Goal: Information Seeking & Learning: Find specific fact

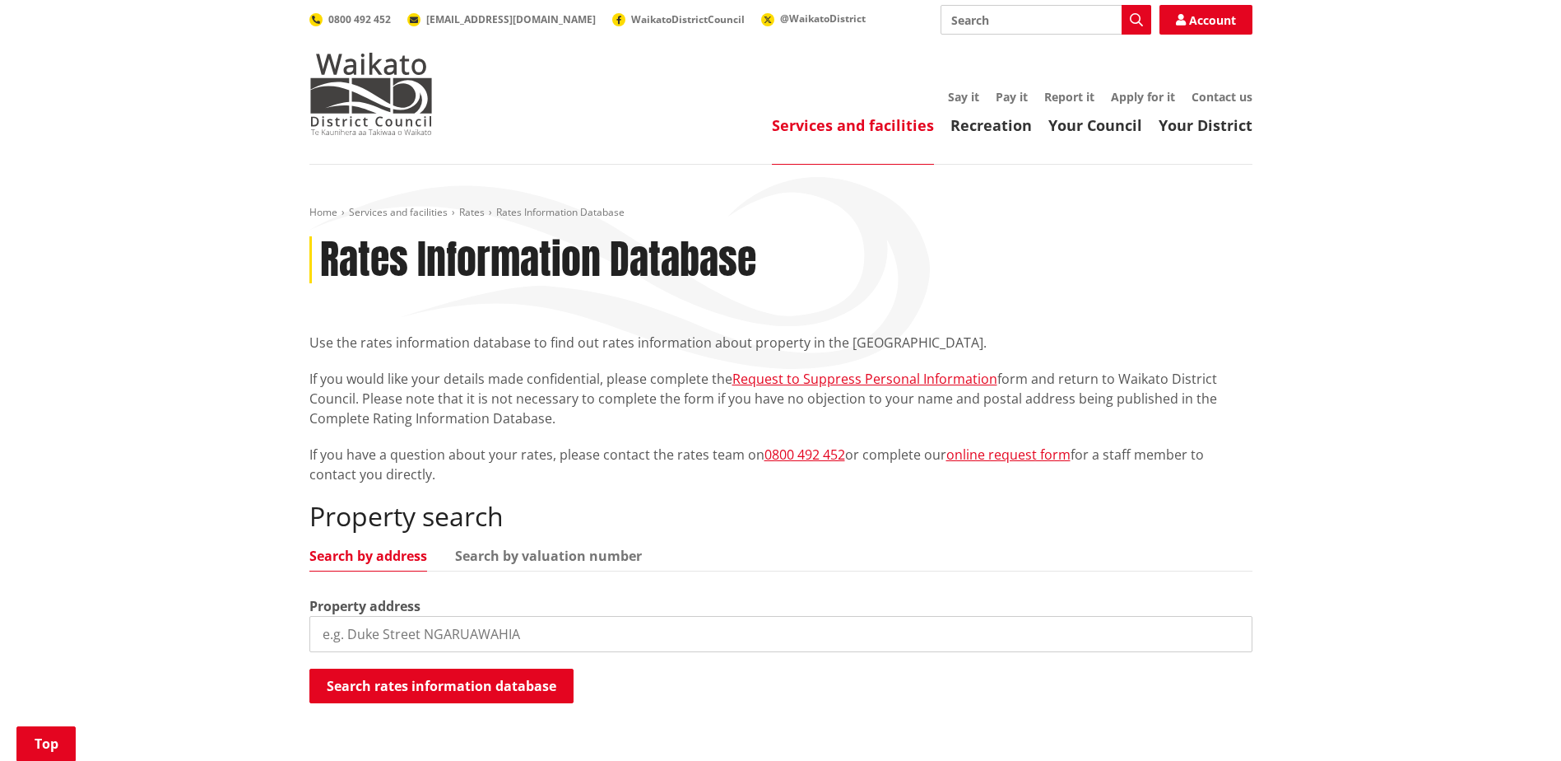
scroll to position [185, 0]
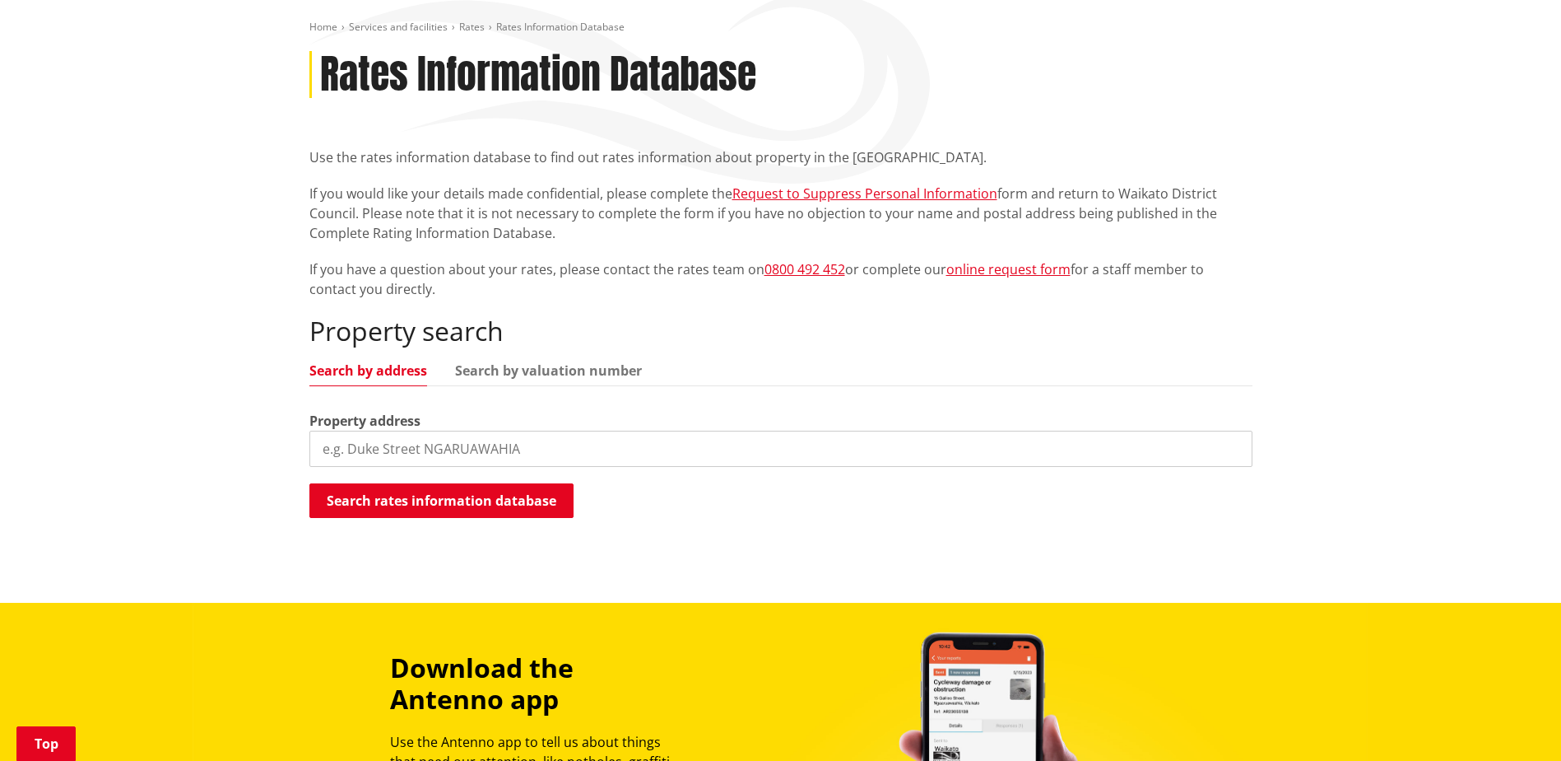
drag, startPoint x: 0, startPoint y: 0, endPoint x: 530, endPoint y: 441, distance: 689.7
click at [530, 441] on input "search" at bounding box center [780, 448] width 943 height 36
click at [724, 411] on div "Property address" at bounding box center [780, 439] width 943 height 56
click at [592, 376] on link "Search by valuation number" at bounding box center [548, 370] width 187 height 13
click at [408, 370] on link "Search by address" at bounding box center [368, 370] width 118 height 13
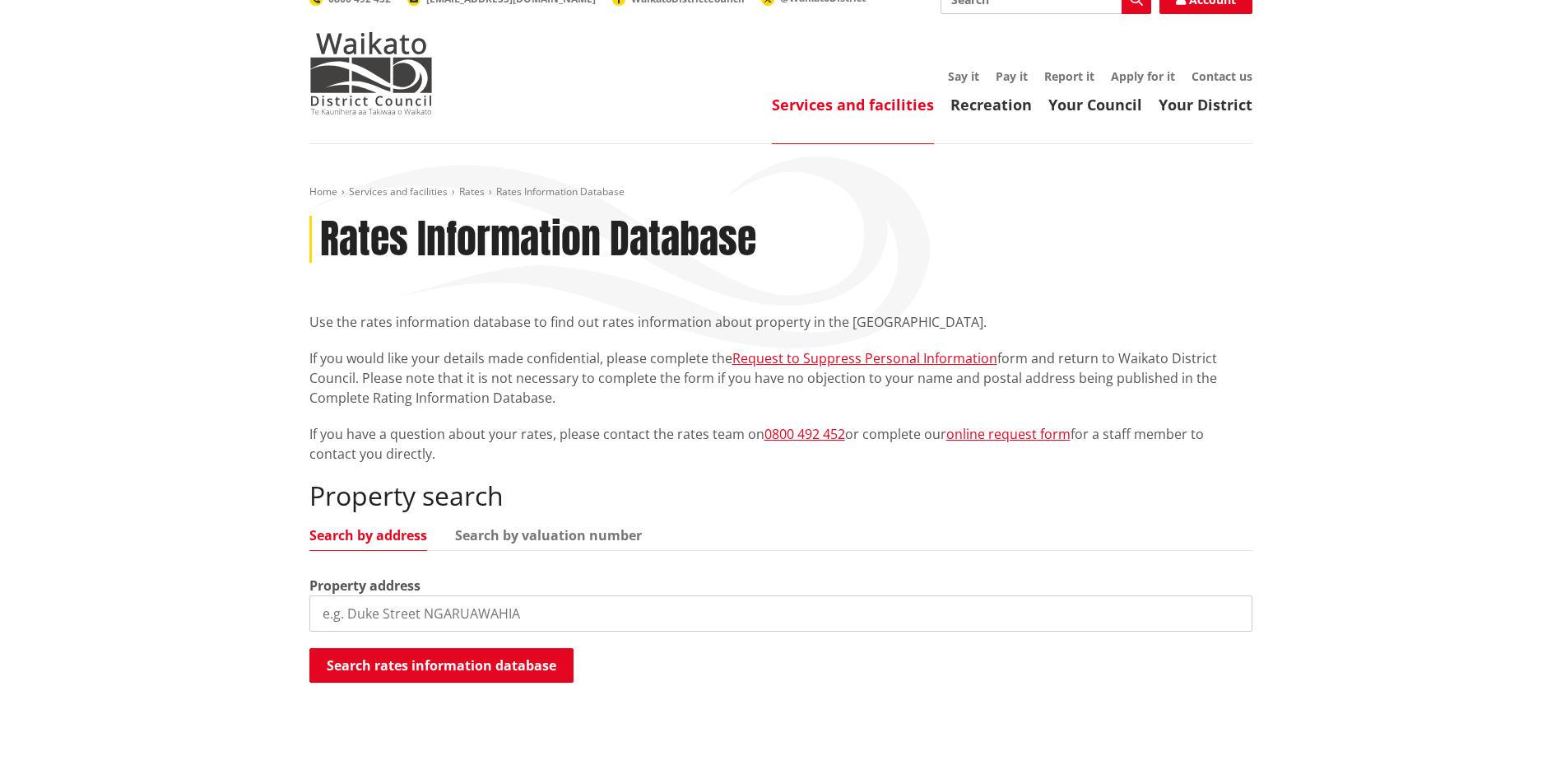
scroll to position [0, 0]
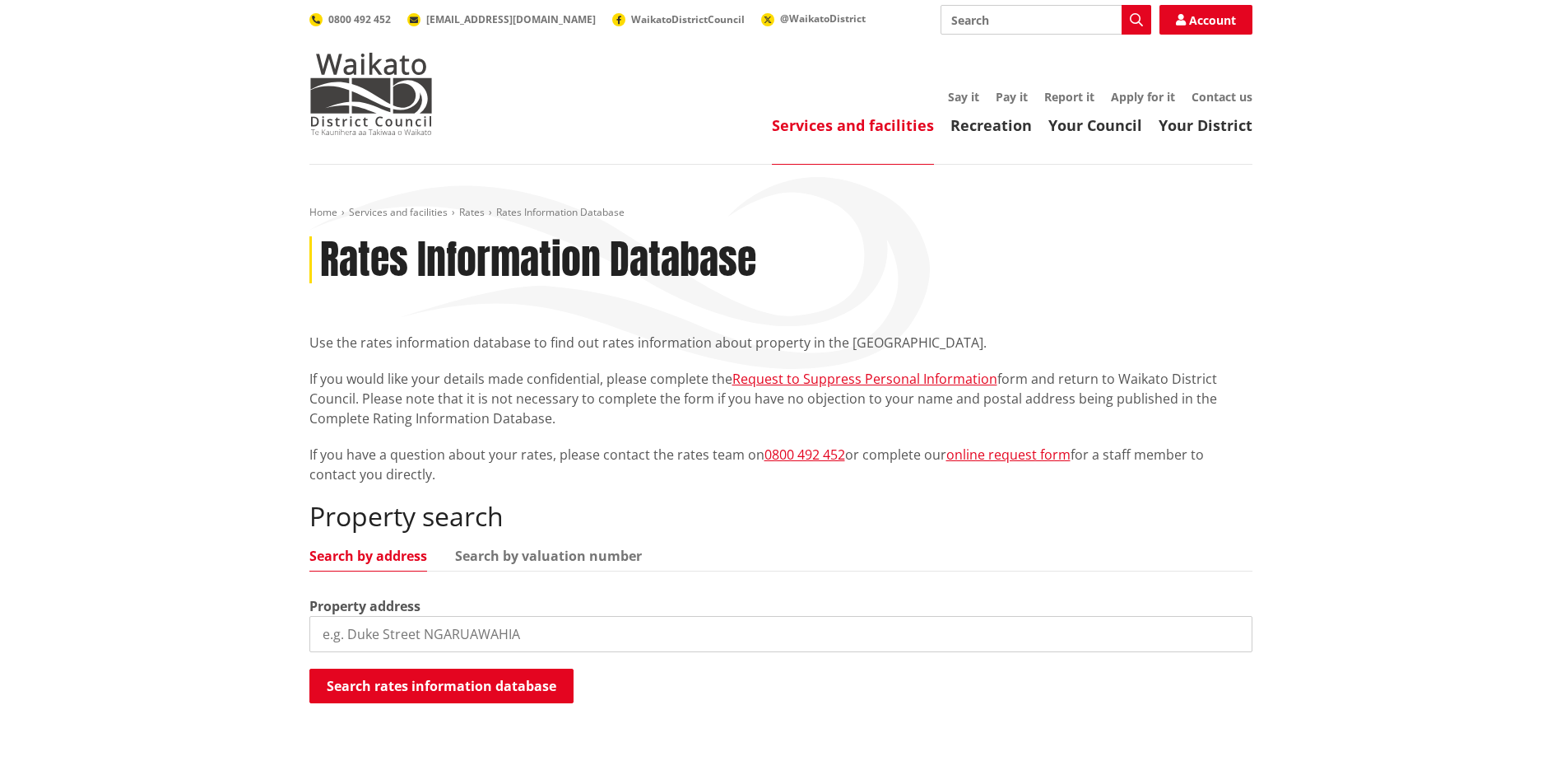
click at [580, 626] on input "search" at bounding box center [780, 634] width 943 height 36
paste input "Section 1A Parish of Katikati"
type input "Section 1A Parish of Katikati"
click at [547, 679] on button "Search rates information database" at bounding box center [441, 685] width 264 height 35
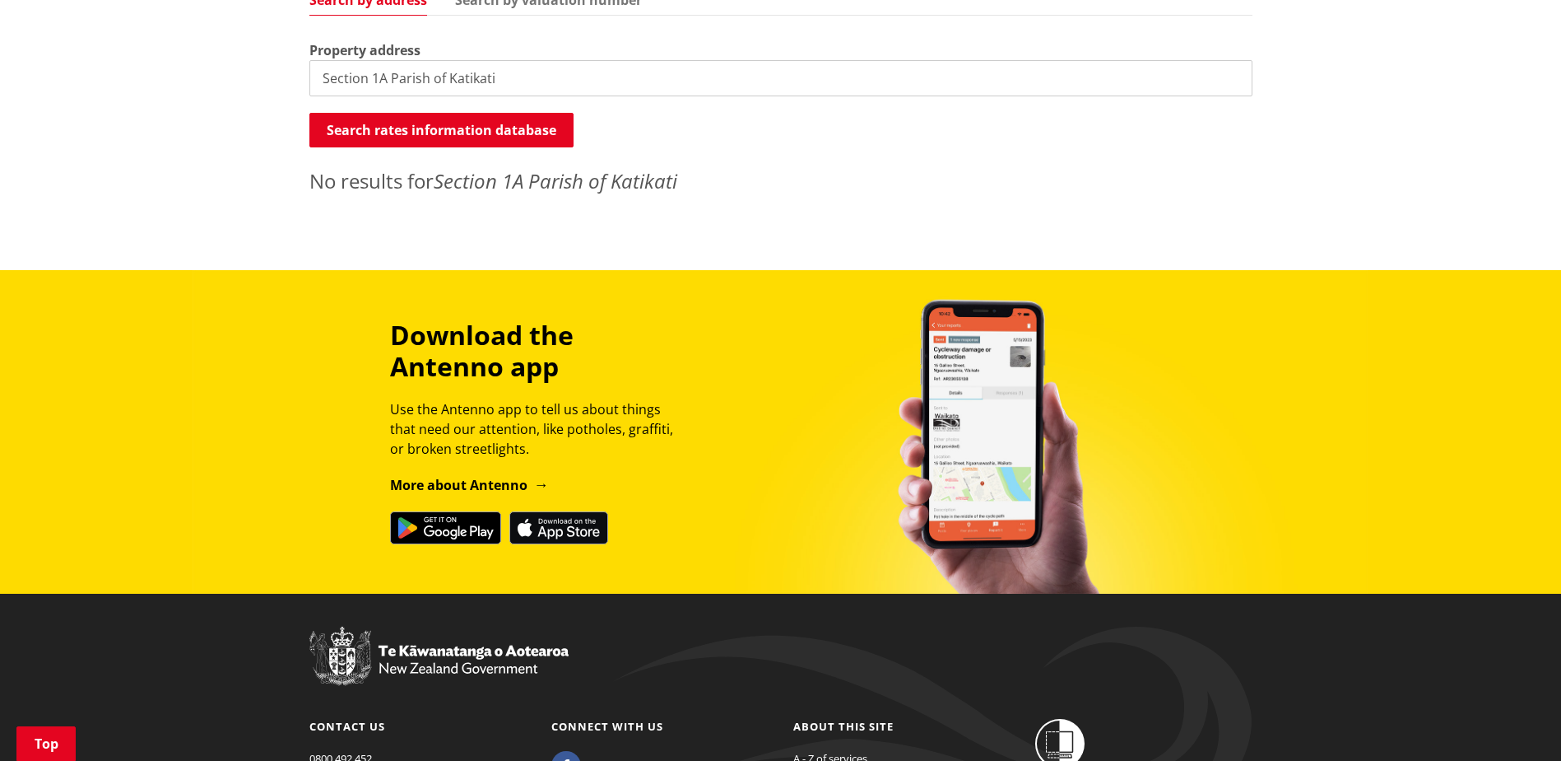
scroll to position [226, 0]
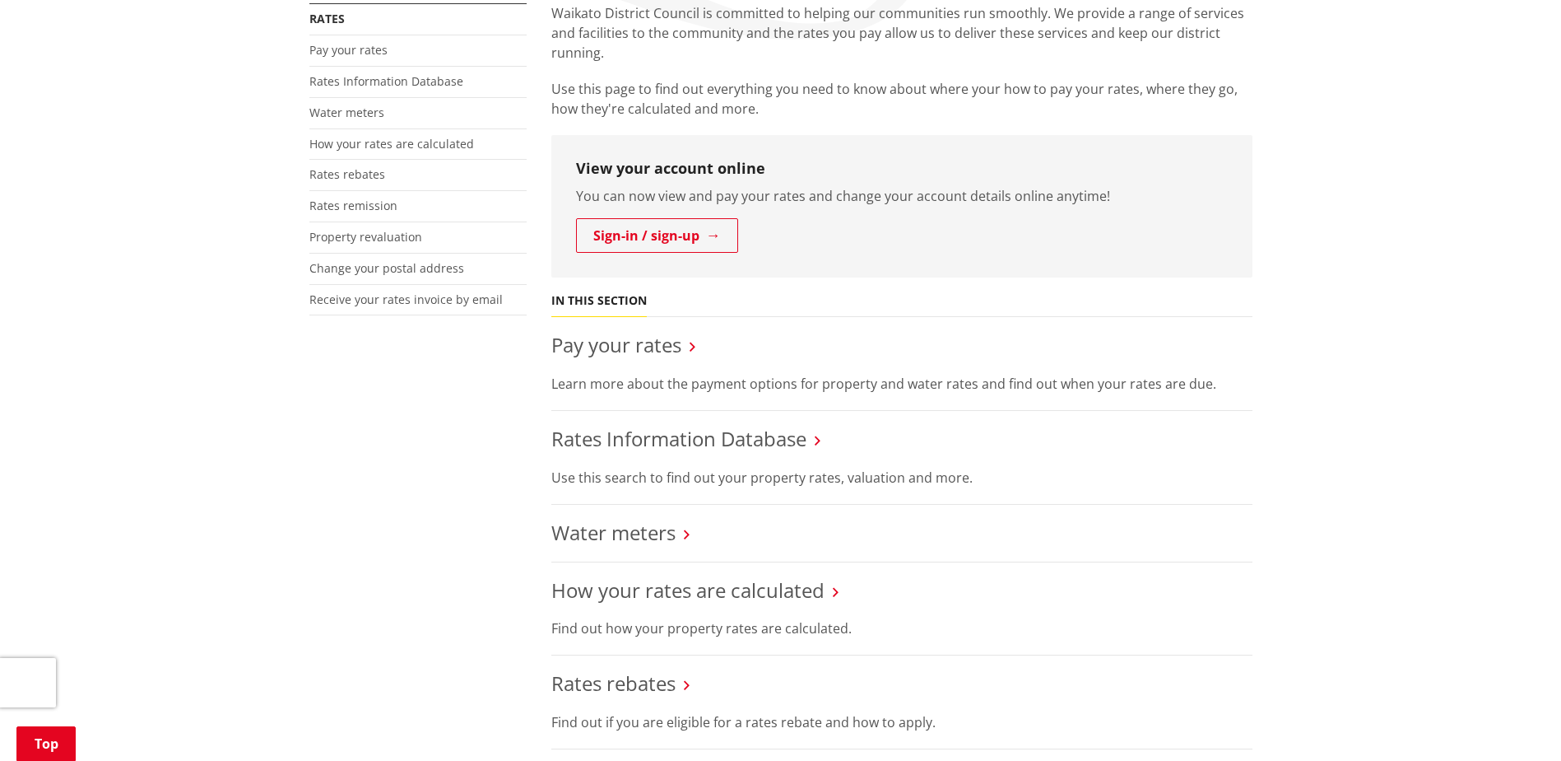
scroll to position [21, 0]
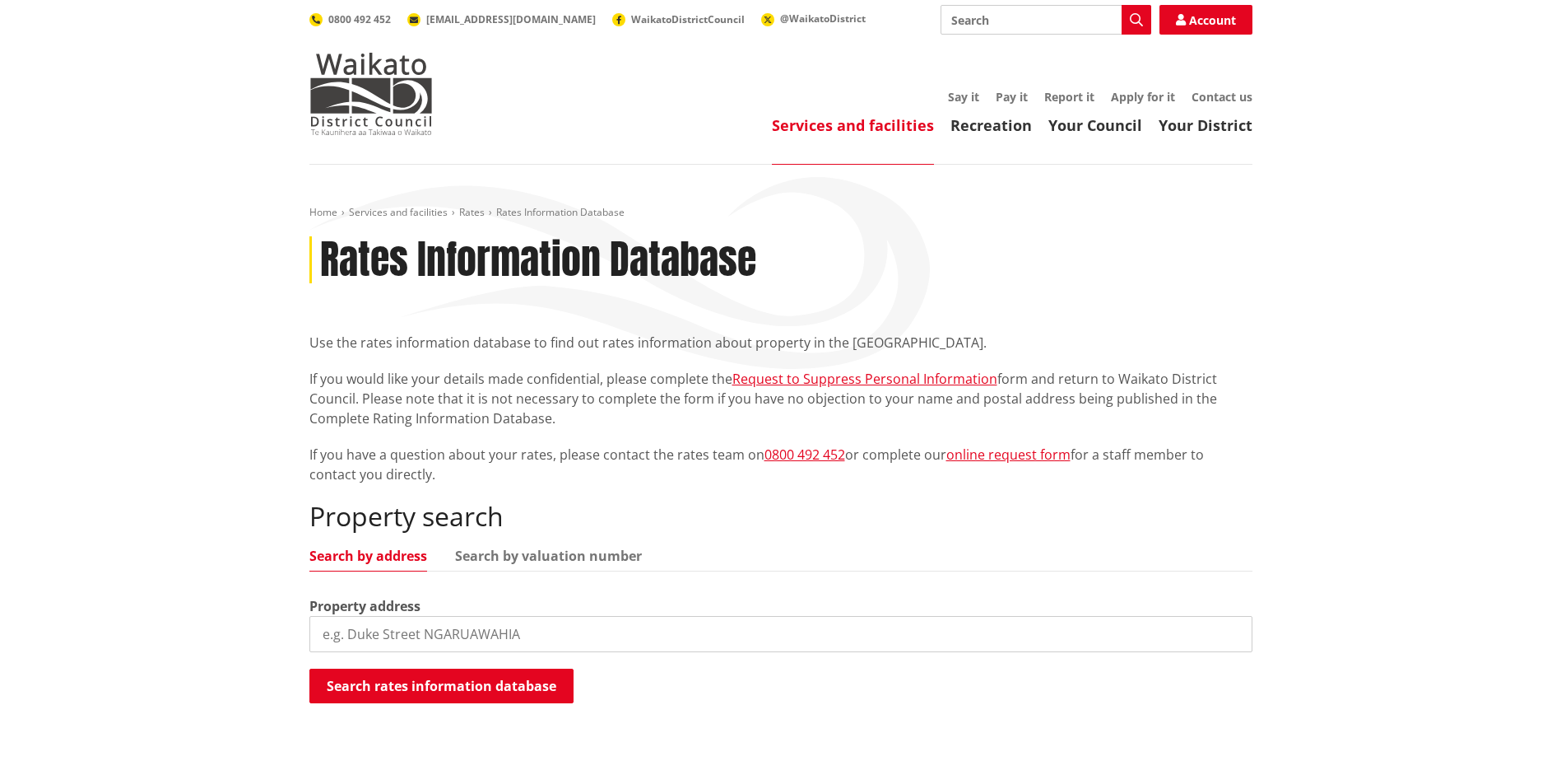
scroll to position [226, 0]
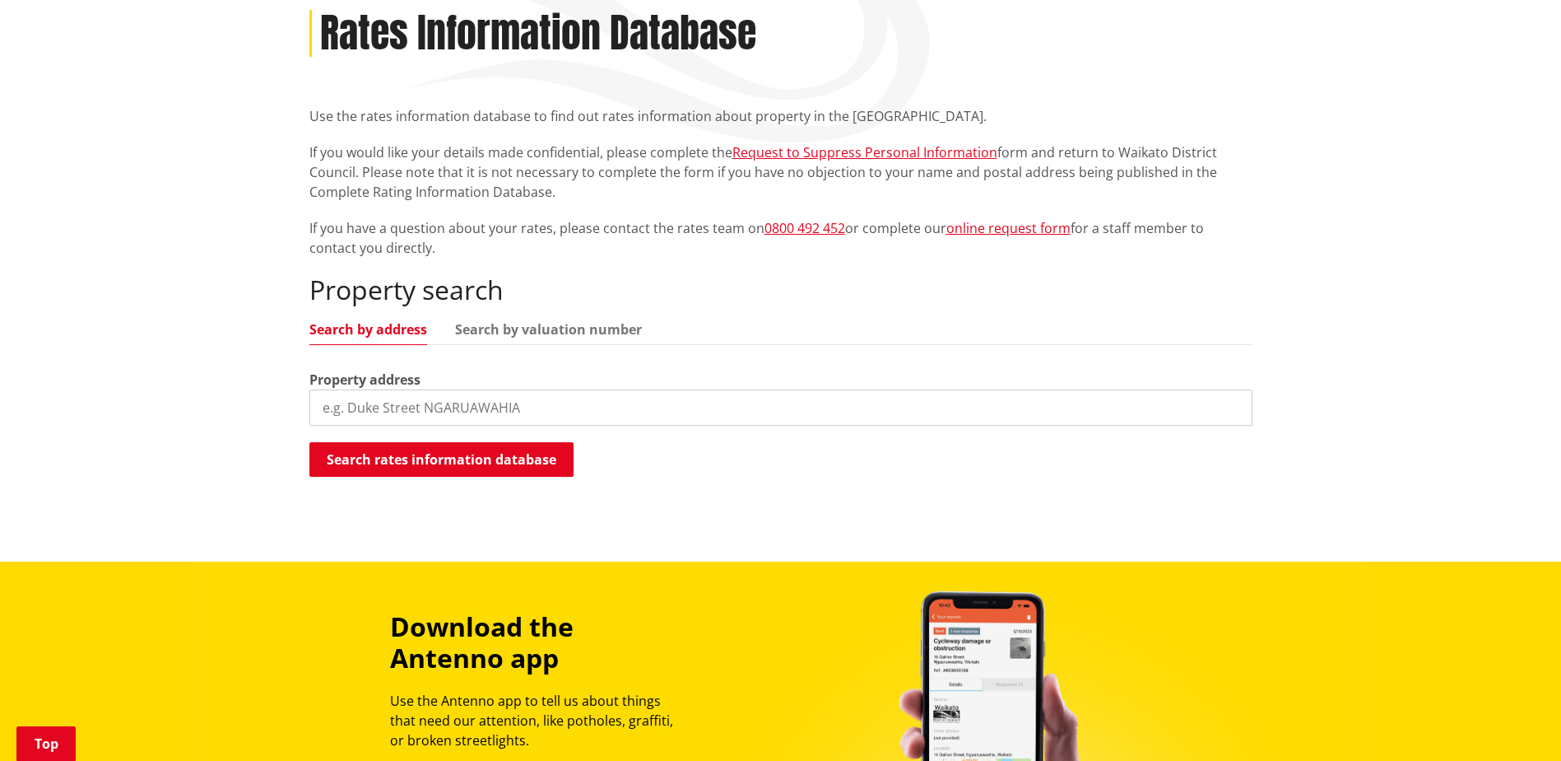
click at [614, 417] on input "search" at bounding box center [780, 407] width 943 height 36
paste input "456 Seaforth Road"
click at [480, 463] on button "Search rates information database" at bounding box center [441, 459] width 264 height 35
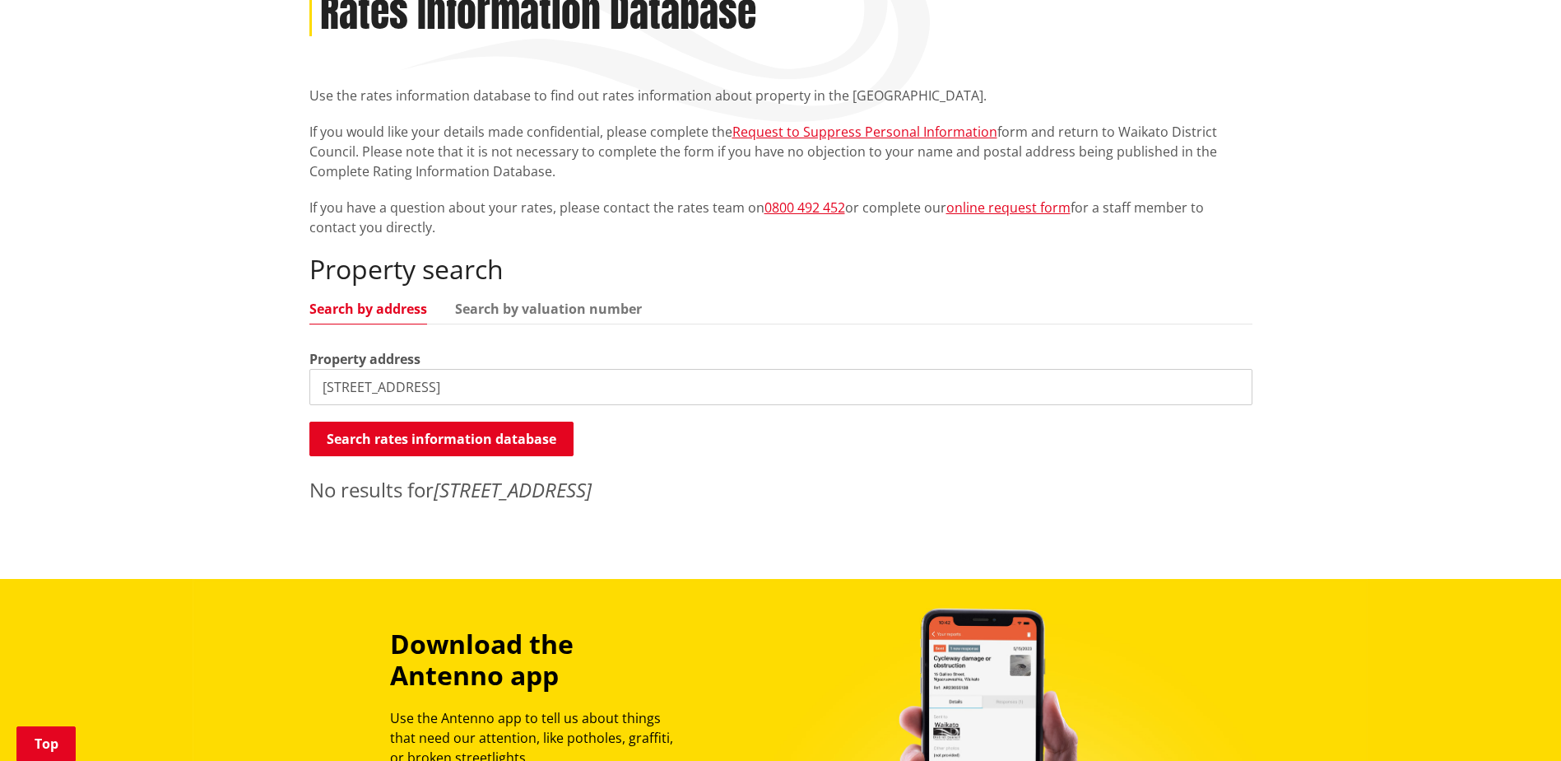
scroll to position [0, 0]
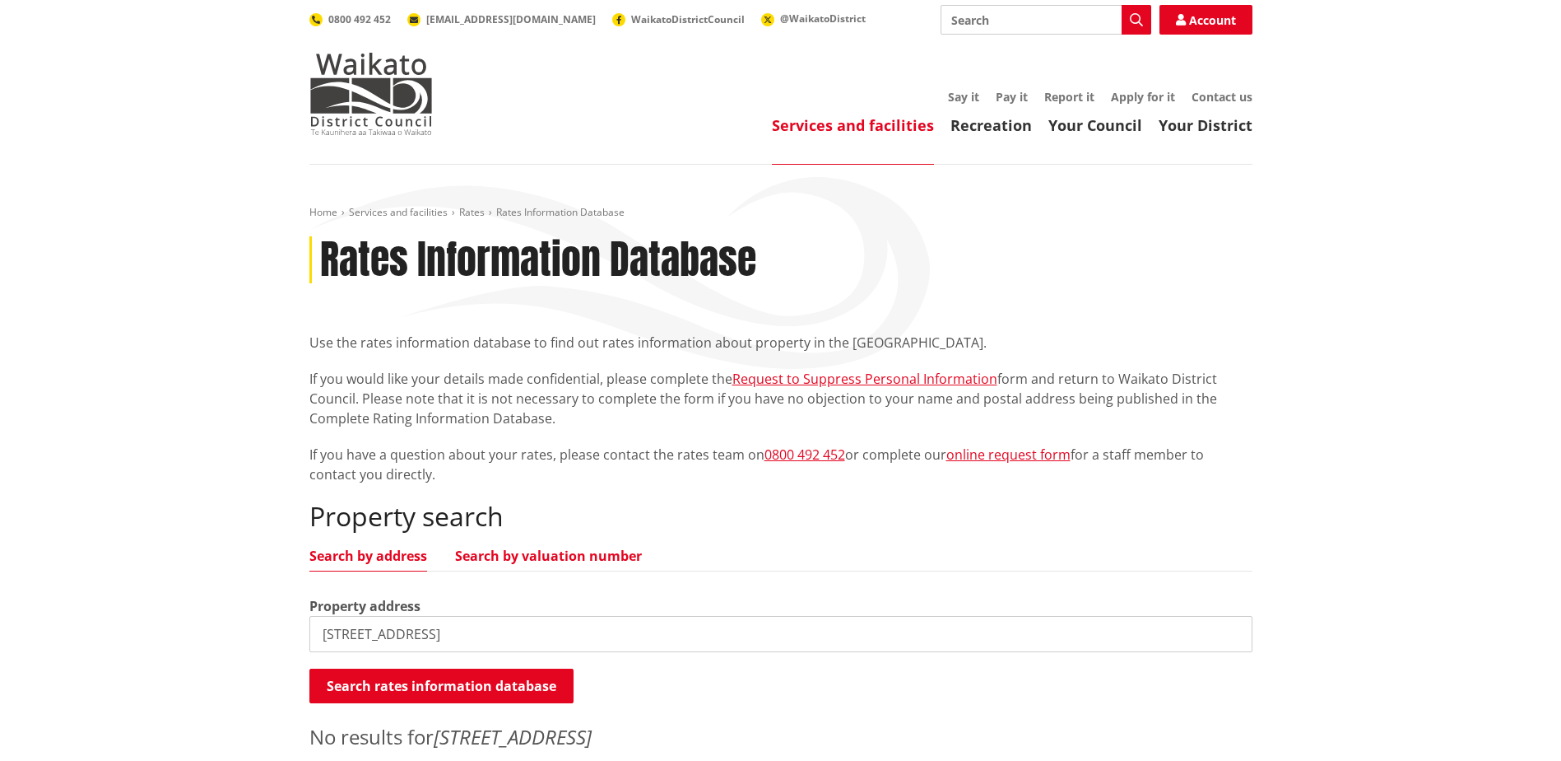
click at [557, 561] on link "Search by valuation number" at bounding box center [548, 555] width 187 height 13
click at [384, 553] on link "Search by address" at bounding box center [368, 555] width 118 height 13
drag, startPoint x: 342, startPoint y: 635, endPoint x: 240, endPoint y: 619, distance: 103.4
click at [248, 623] on div "Home Services and facilities Rates Rates Information Database Rates Information…" at bounding box center [780, 495] width 1561 height 661
type input "Seaforth Road"
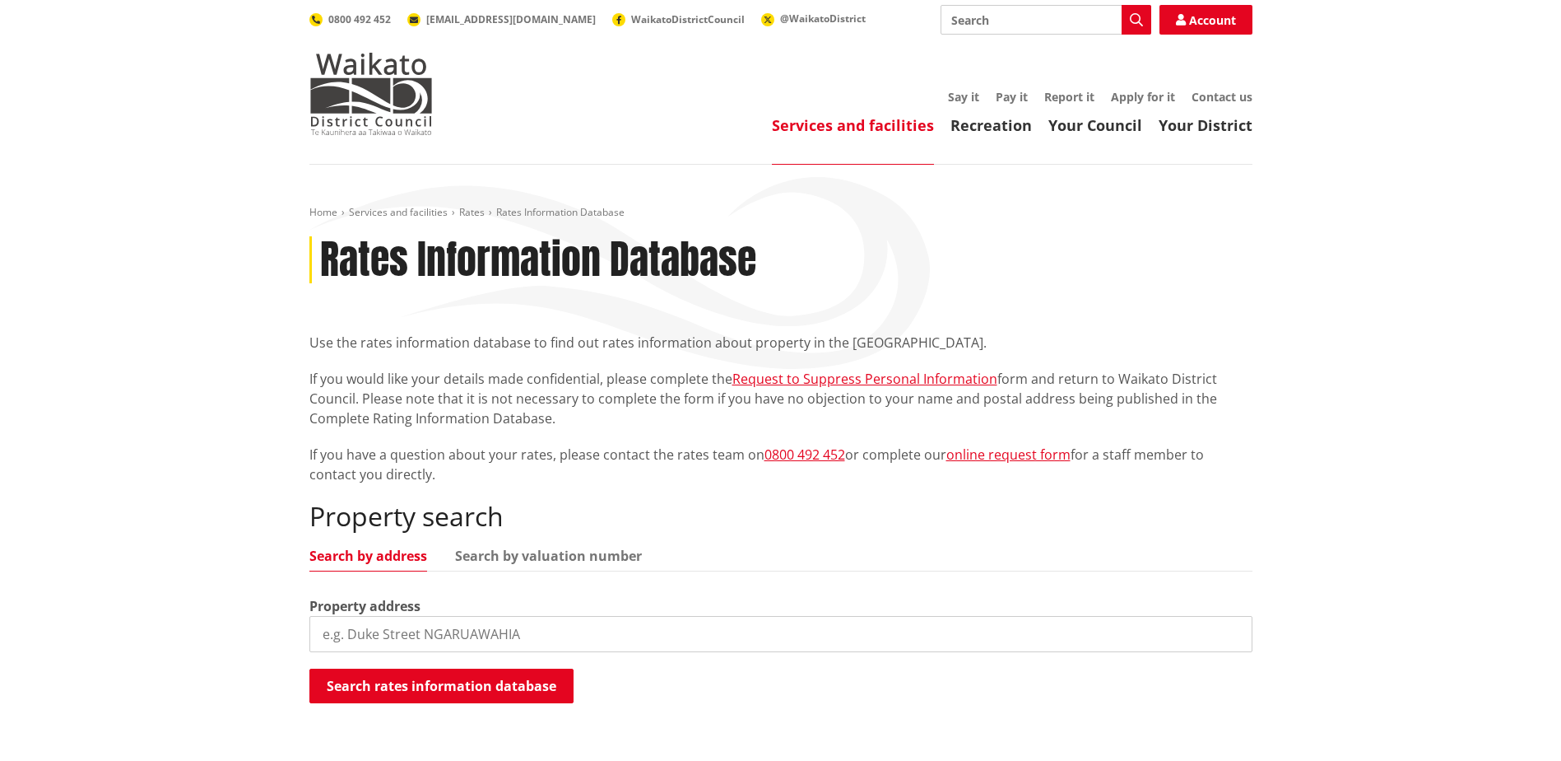
scroll to position [268, 0]
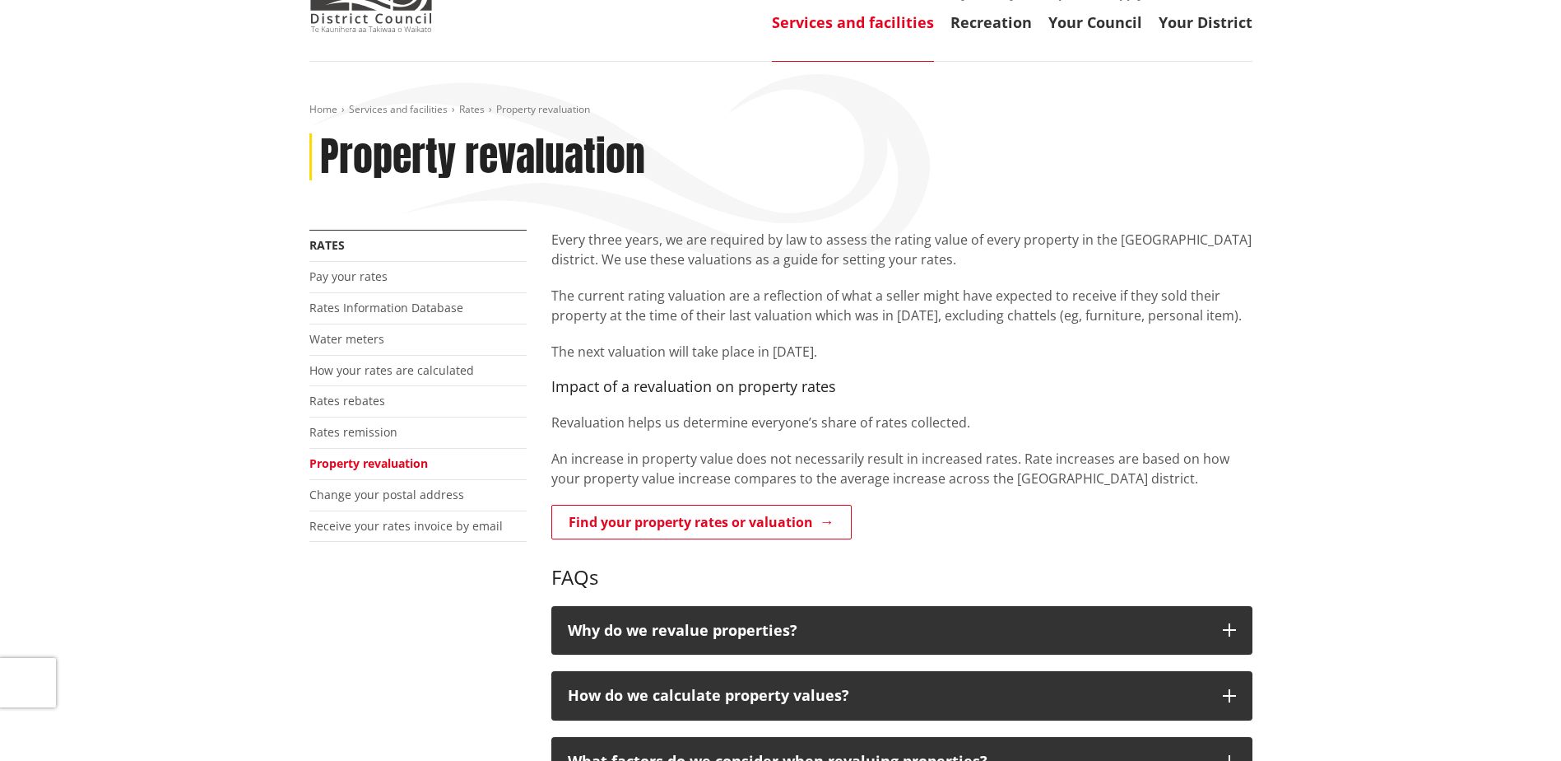
scroll to position [144, 0]
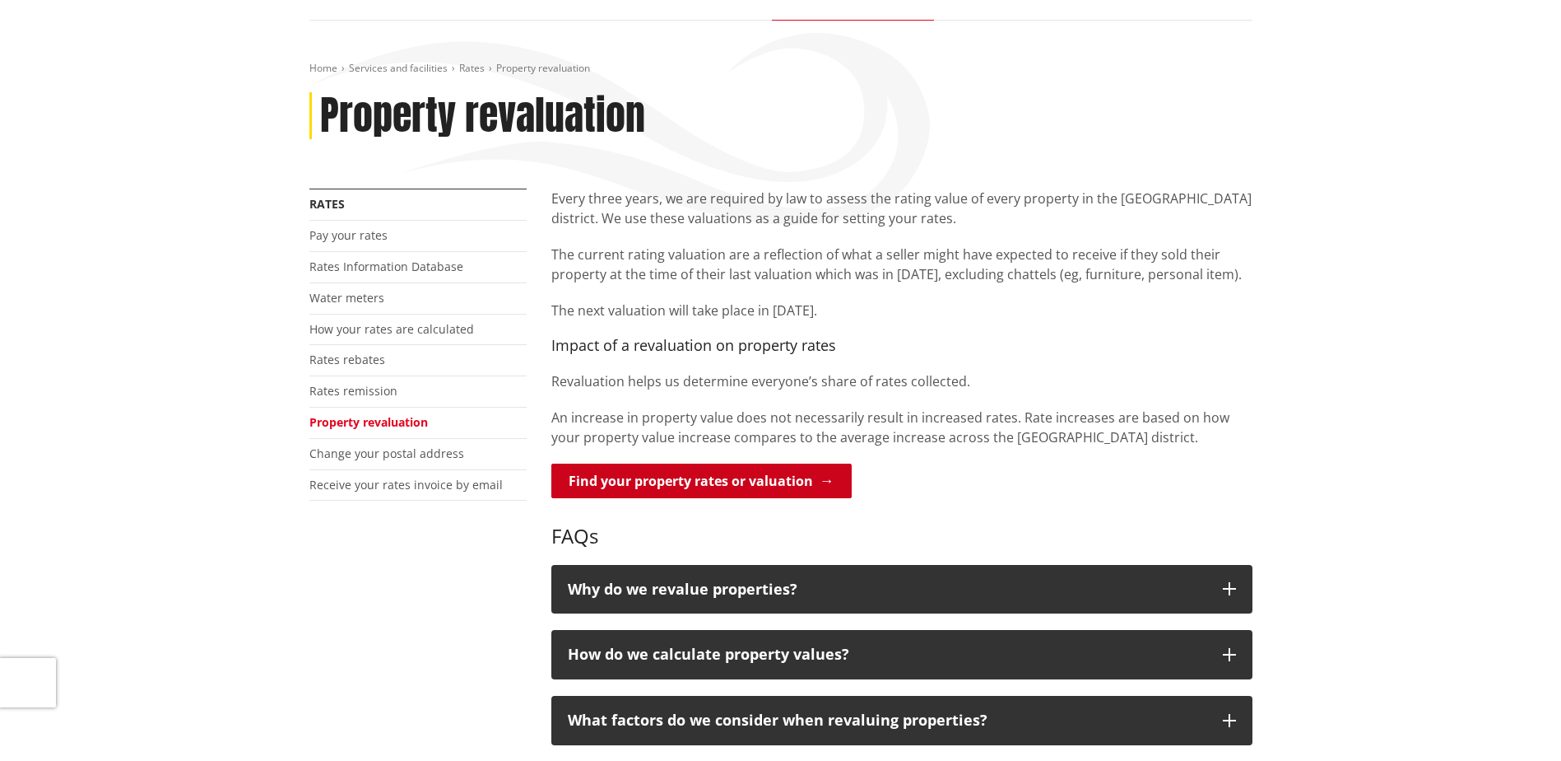
click at [768, 474] on link "Find your property rates or valuation" at bounding box center [701, 480] width 300 height 35
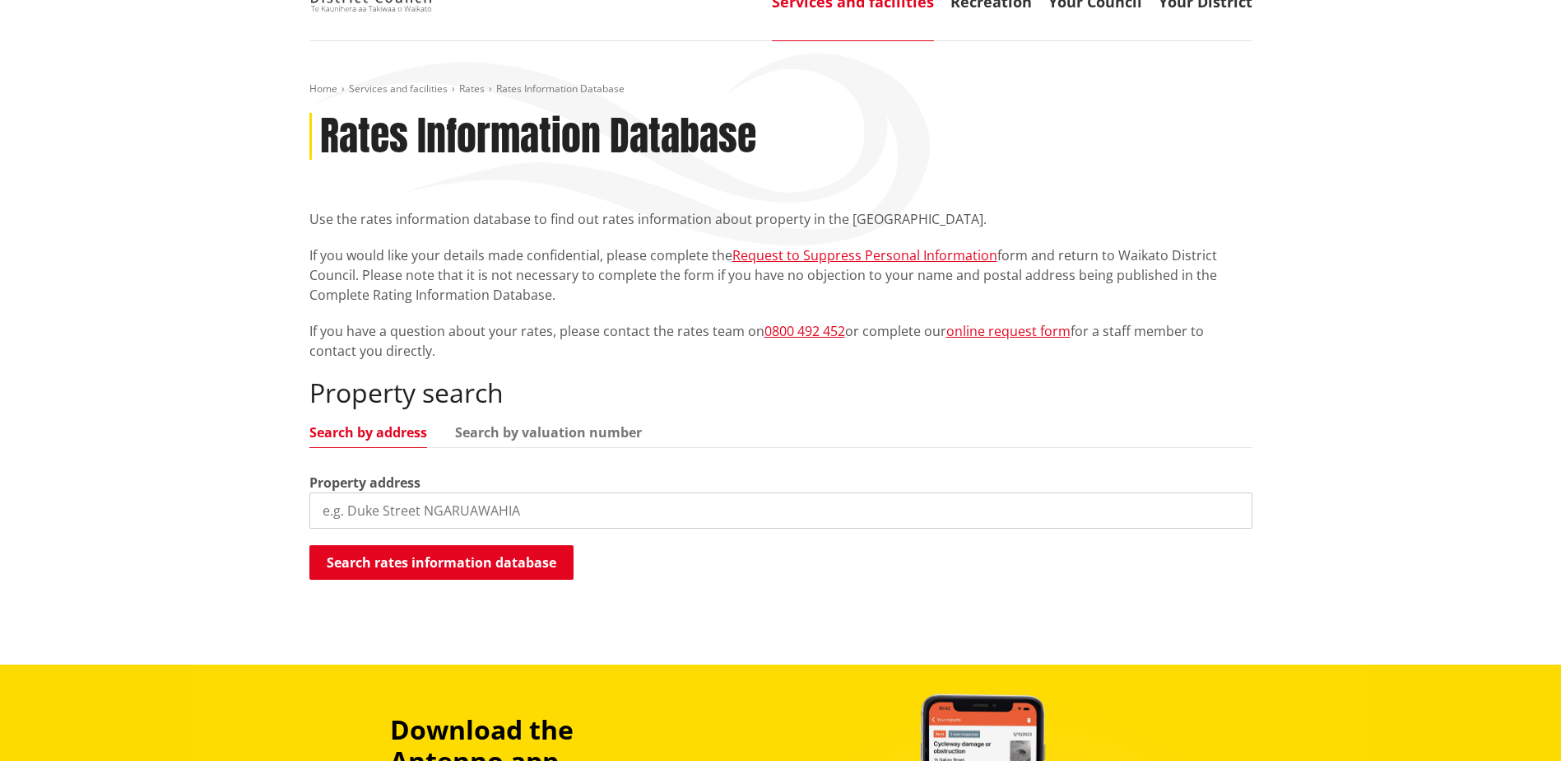
scroll to position [144, 0]
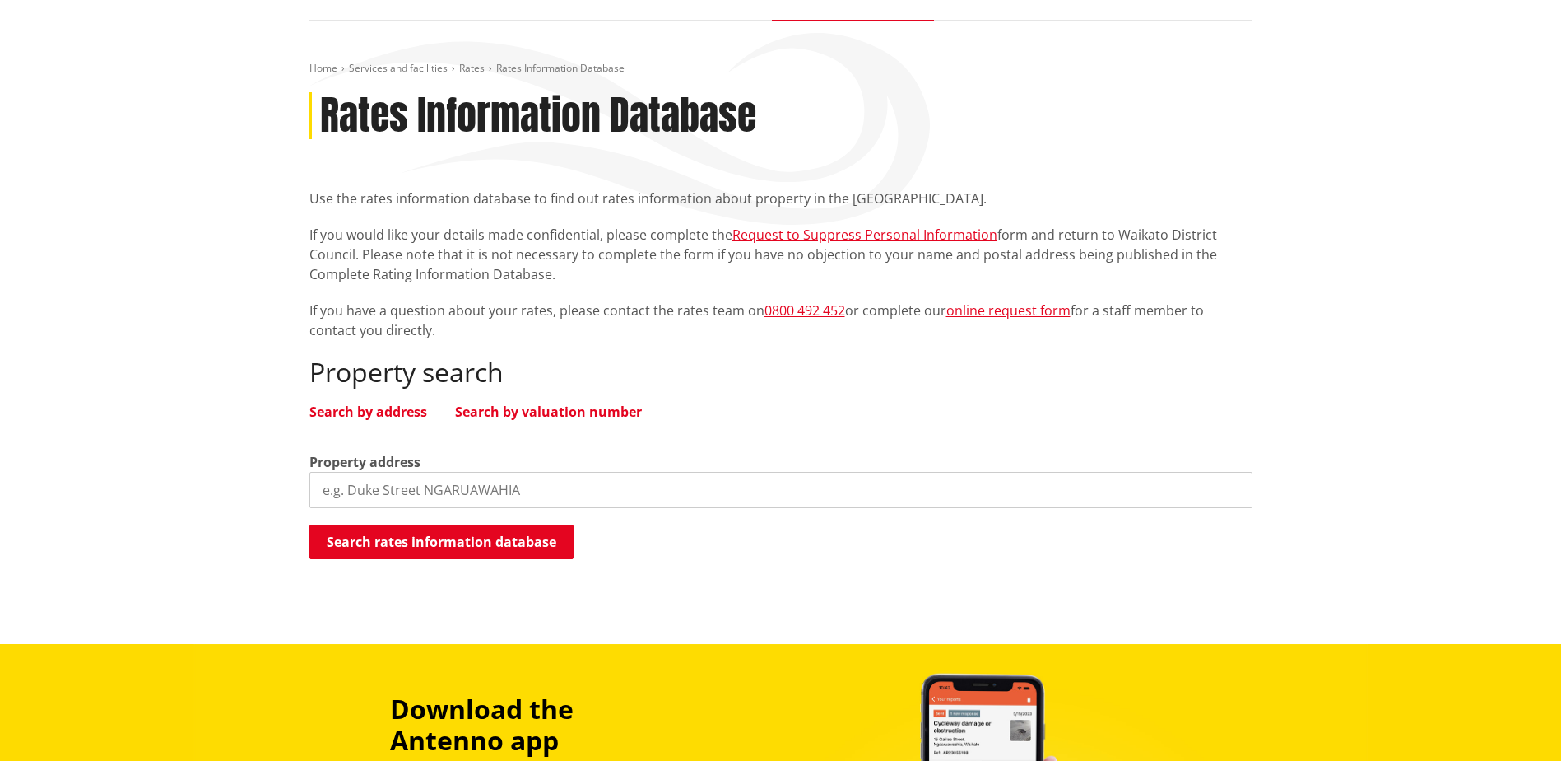
click at [527, 416] on link "Search by valuation number" at bounding box center [548, 411] width 187 height 13
click at [502, 482] on input "search" at bounding box center [780, 490] width 943 height 36
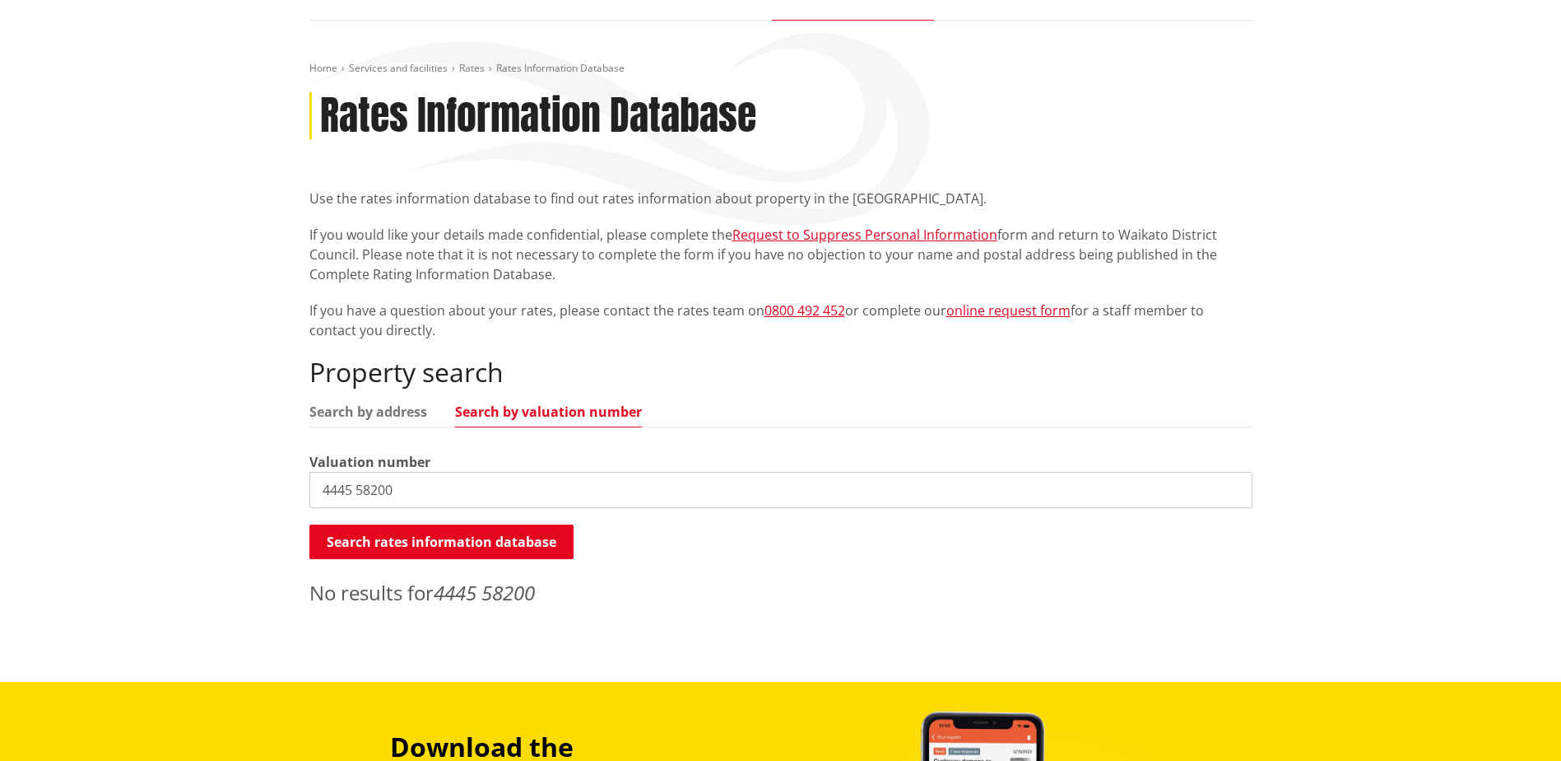
click at [360, 498] on input "4445 58200" at bounding box center [780, 490] width 943 height 36
click at [352, 490] on input "444558200" at bounding box center [780, 490] width 943 height 36
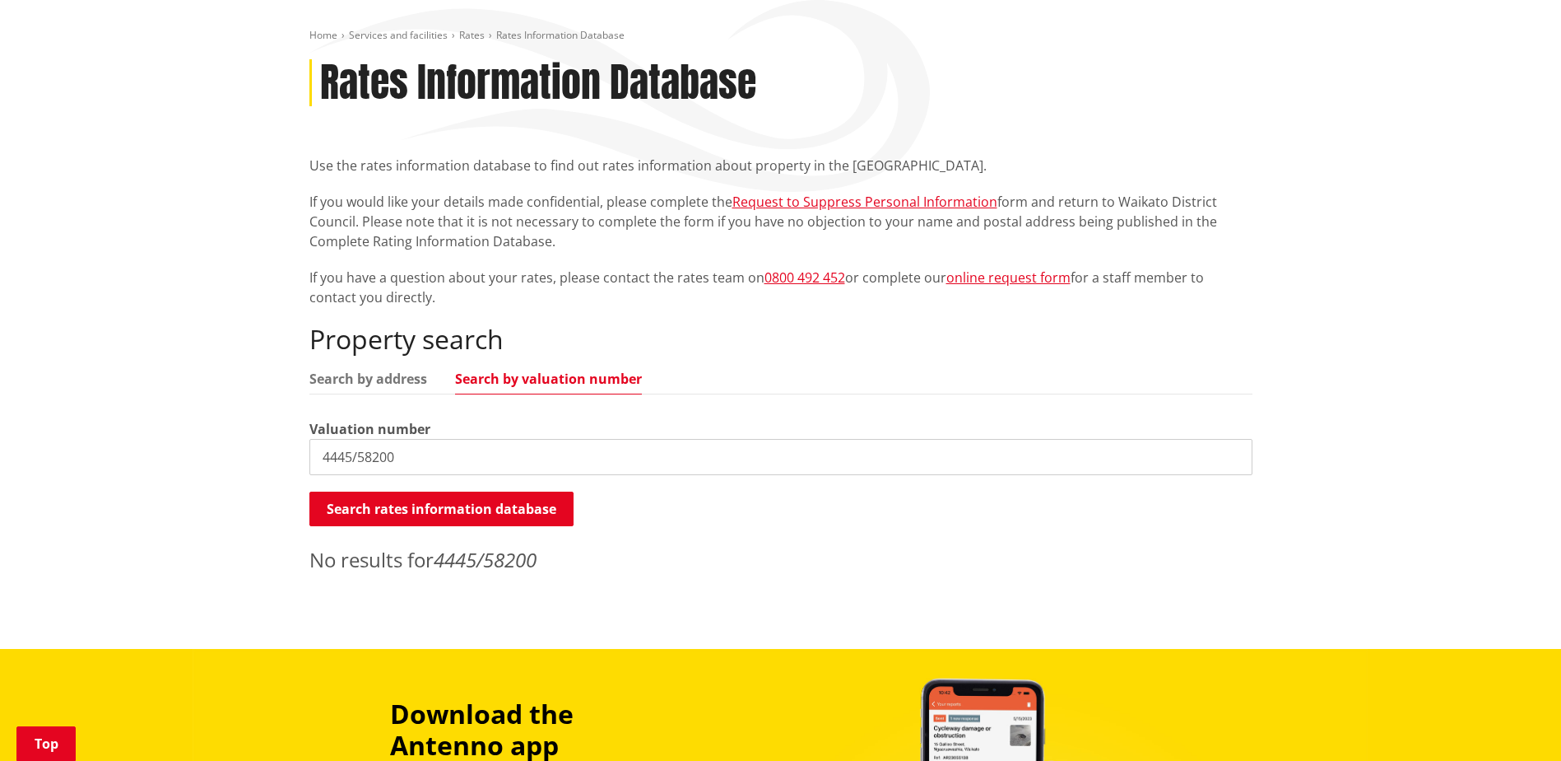
click at [461, 451] on input "4445/58200" at bounding box center [780, 457] width 943 height 36
type input "4"
type input "4445 58200"
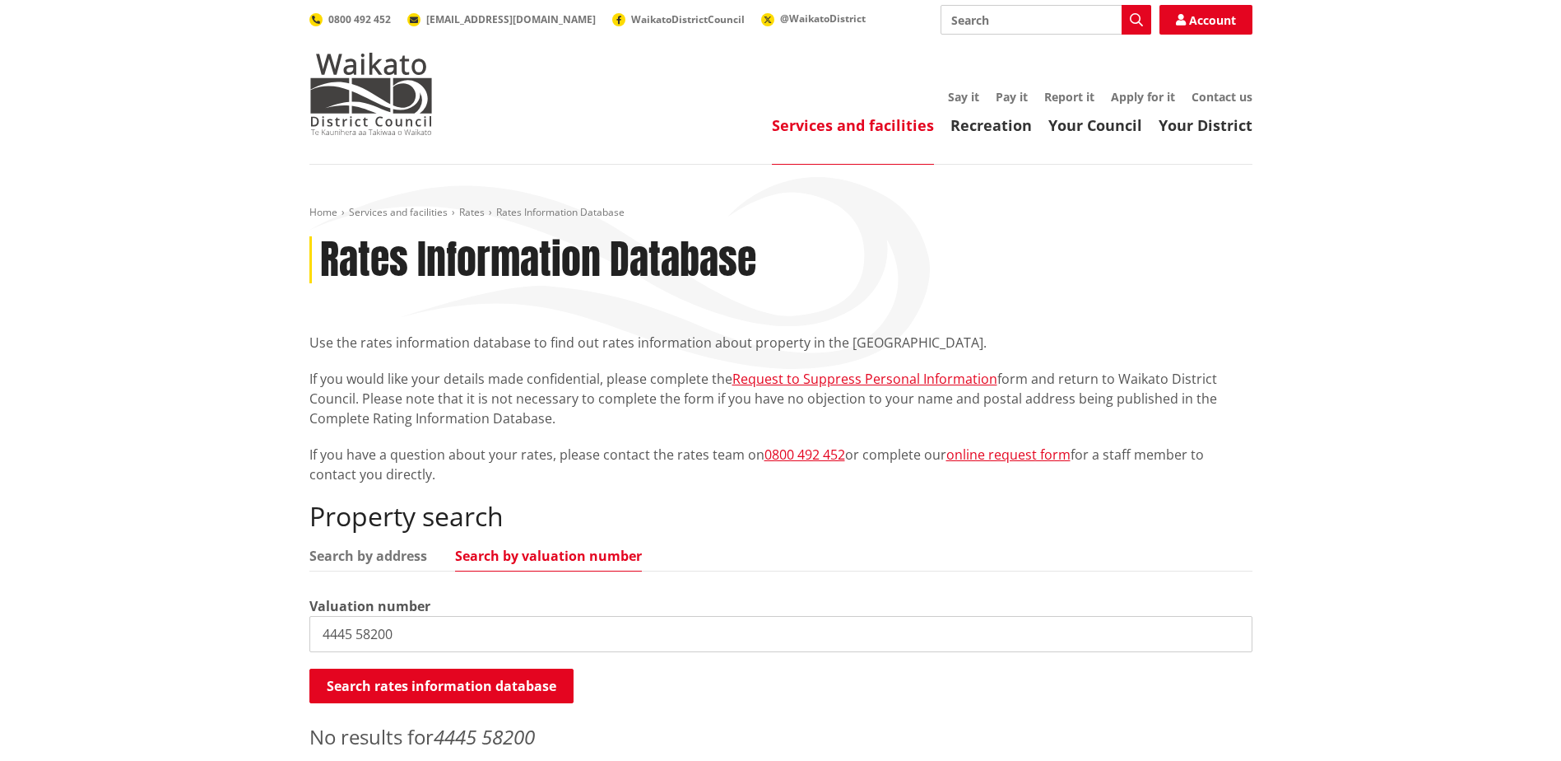
scroll to position [103, 0]
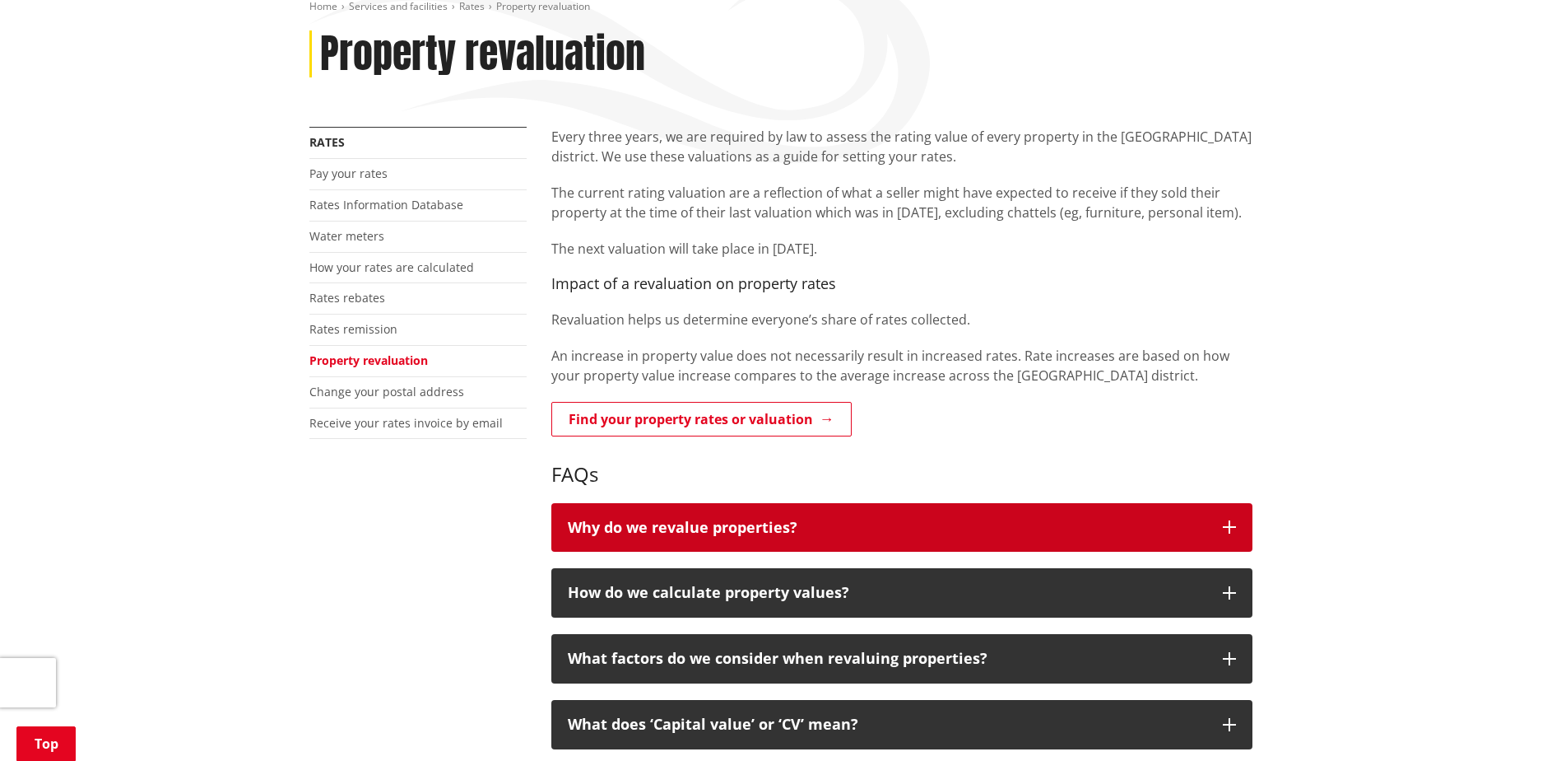
scroll to position [185, 0]
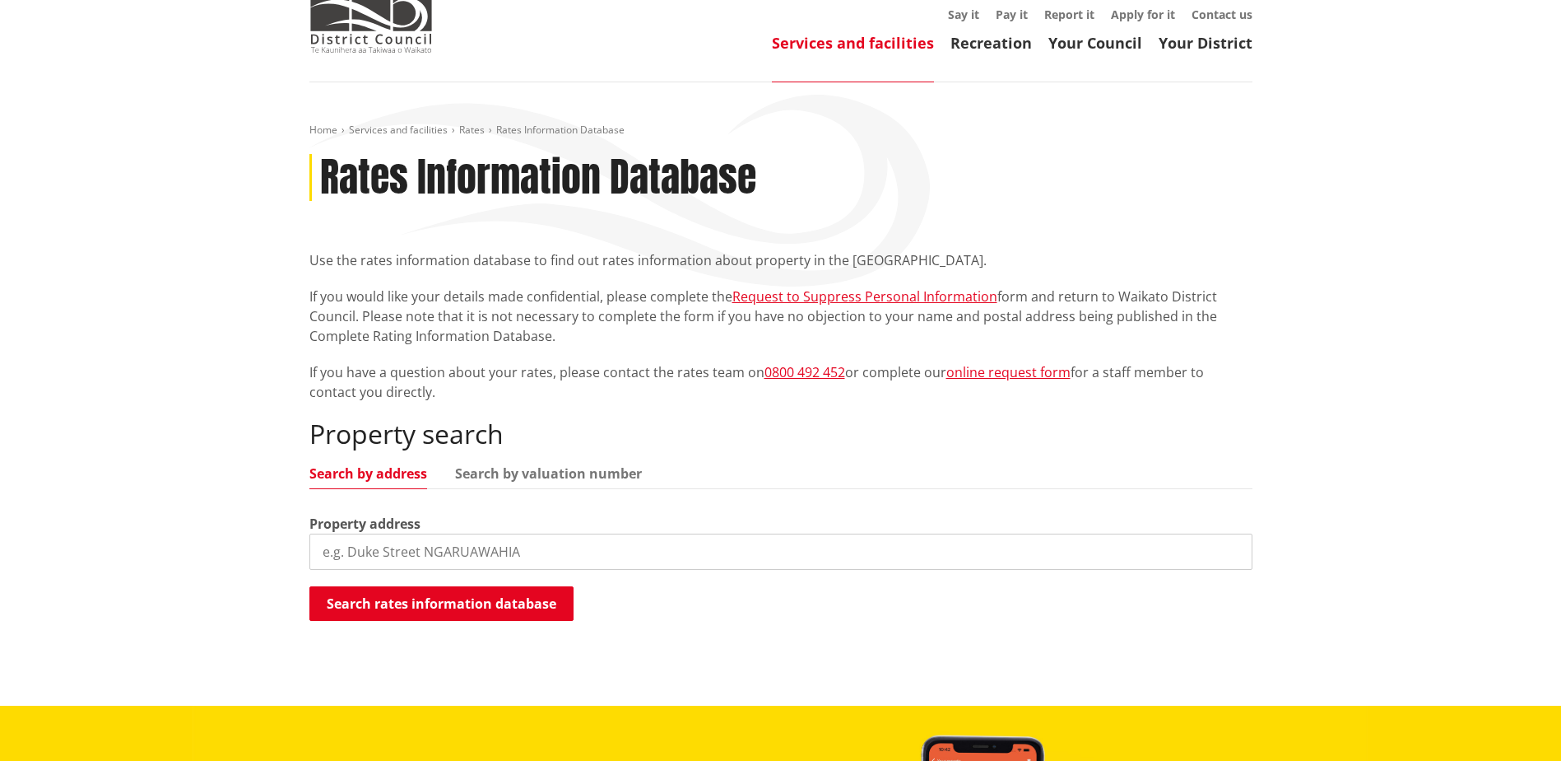
scroll to position [103, 0]
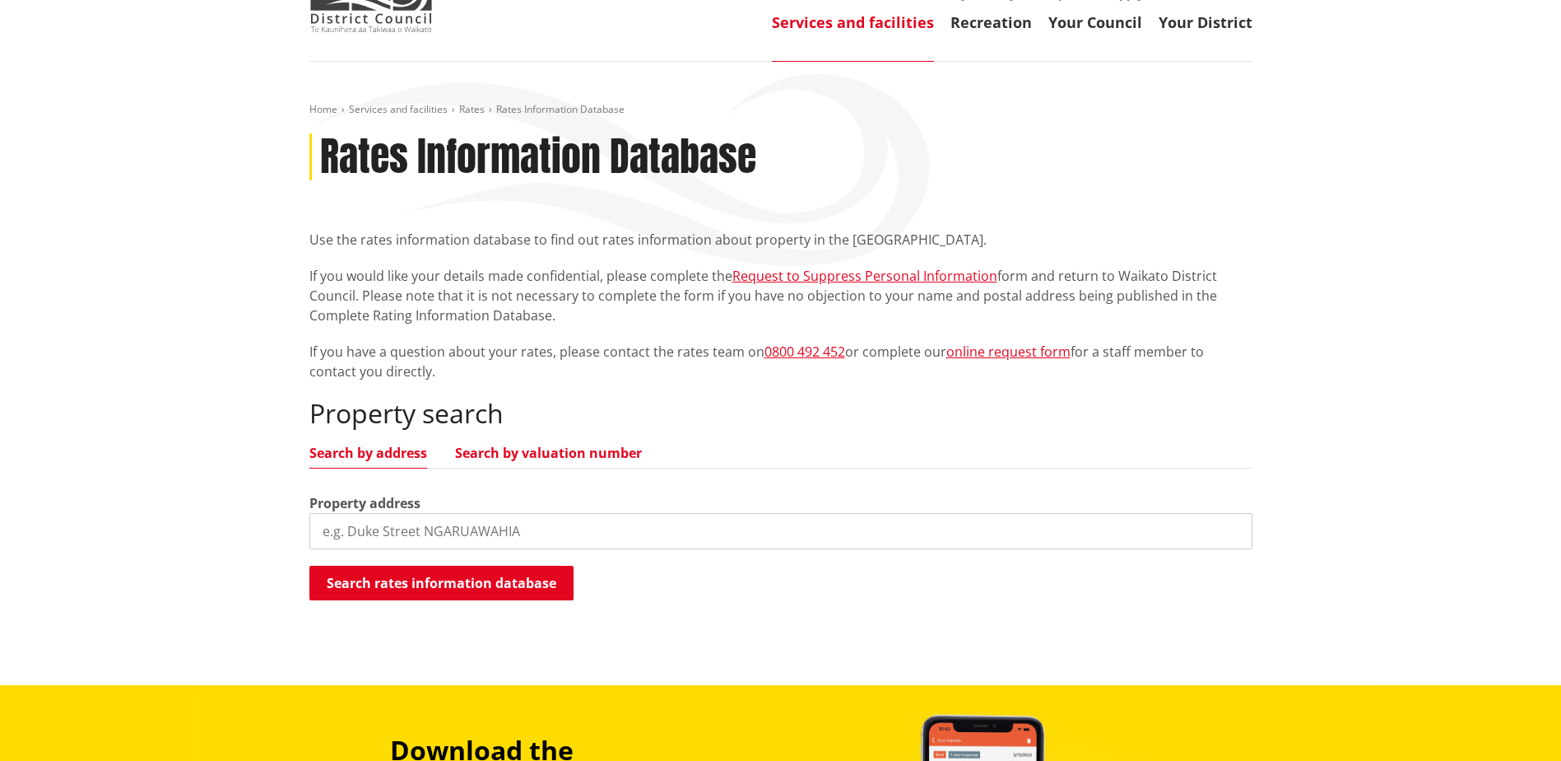
click at [576, 450] on link "Search by valuation number" at bounding box center [548, 452] width 187 height 13
click at [542, 537] on input "search" at bounding box center [780, 531] width 943 height 36
click at [706, 509] on div "Valuation number" at bounding box center [780, 521] width 943 height 56
click at [687, 522] on input "search" at bounding box center [780, 531] width 943 height 36
click at [934, 472] on div "Property search Search by address Search by valuation number Valuation number S…" at bounding box center [780, 500] width 943 height 204
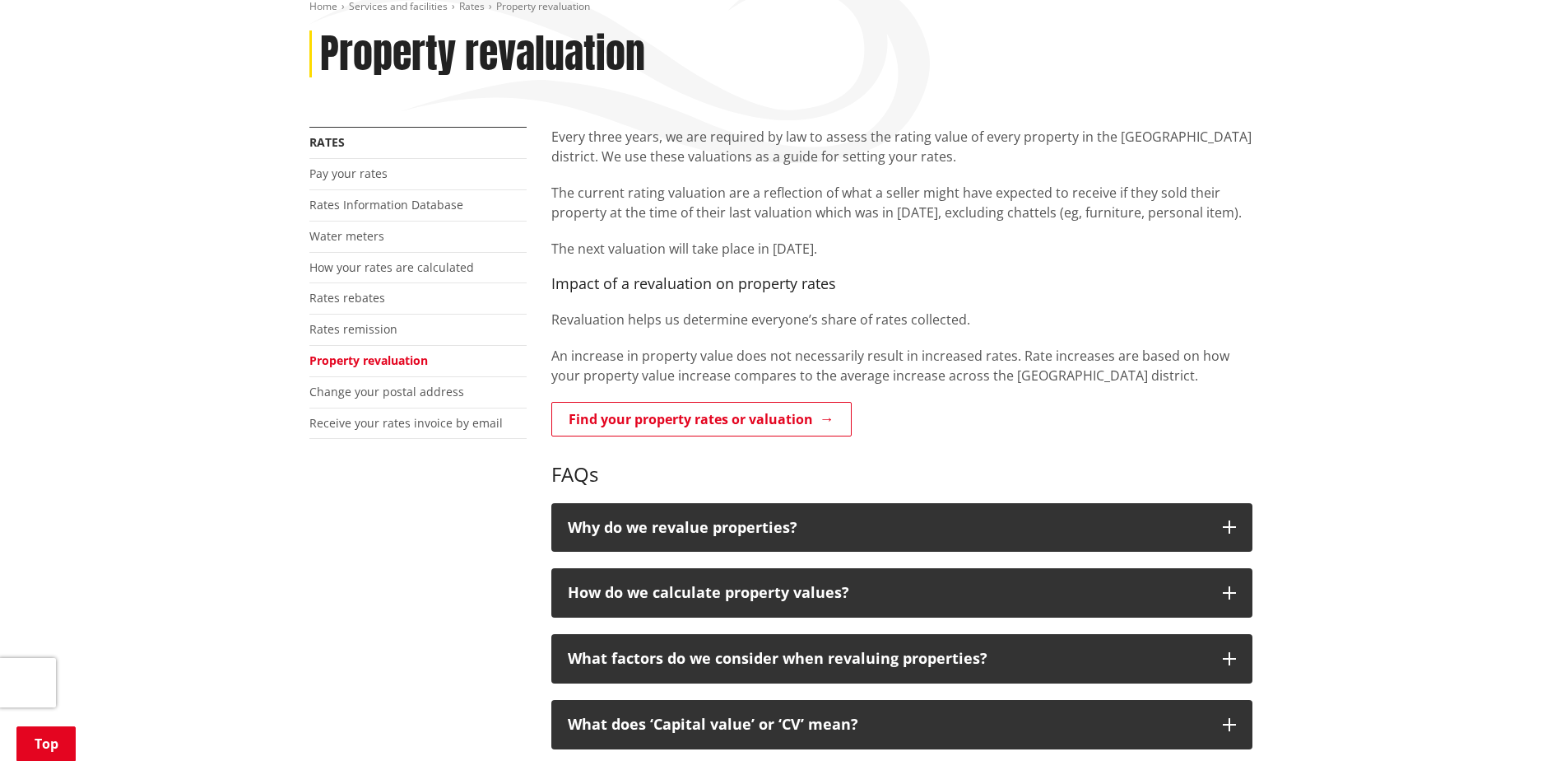
scroll to position [268, 0]
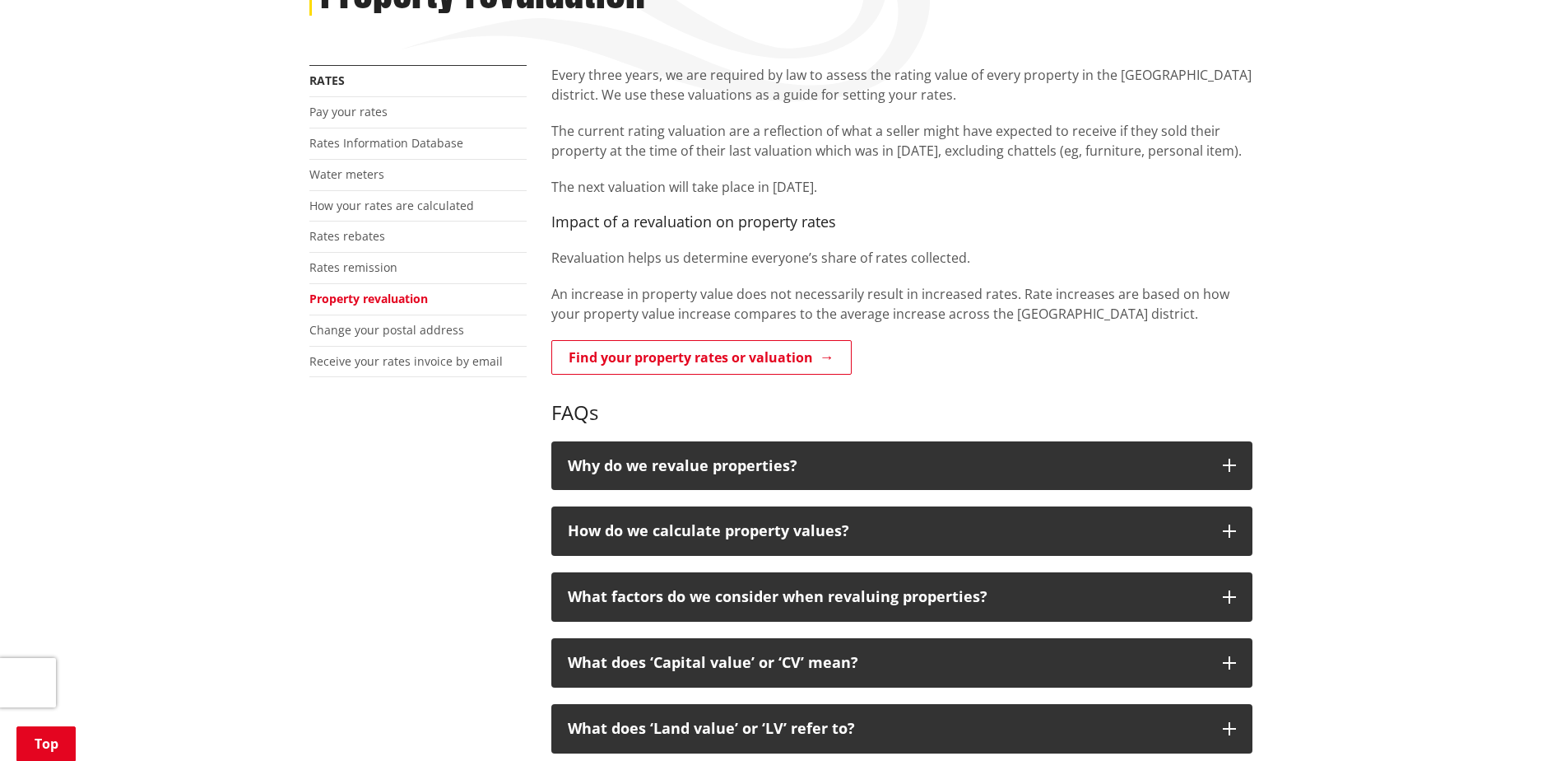
click at [947, 556] on div "Every three years, we are required by law to assess the rating value of every p…" at bounding box center [902, 572] width 726 height 1015
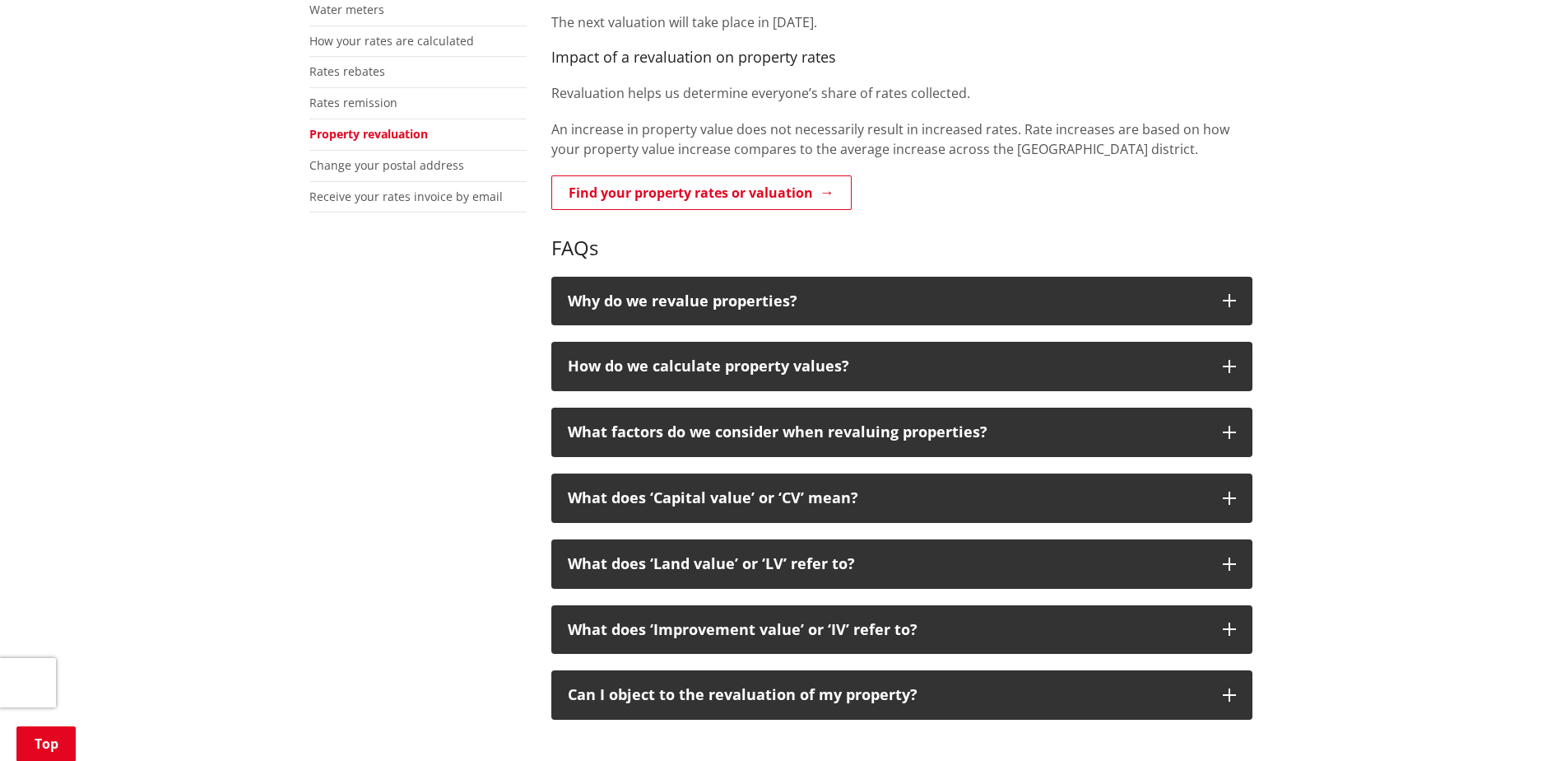
scroll to position [453, 0]
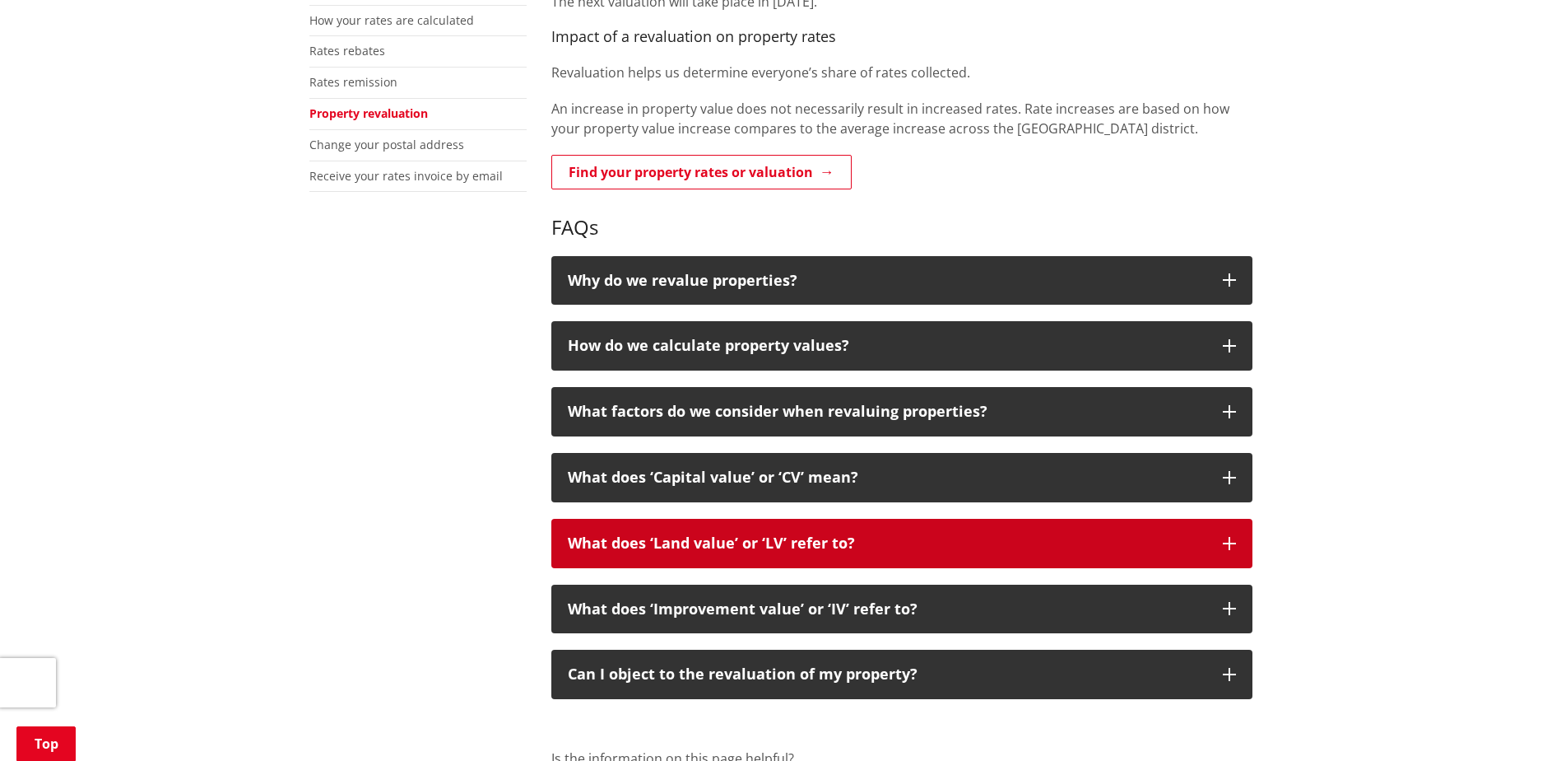
click at [1023, 528] on button "What does ‘Land value’ or ‘LV’ refer to?" at bounding box center [901, 543] width 701 height 49
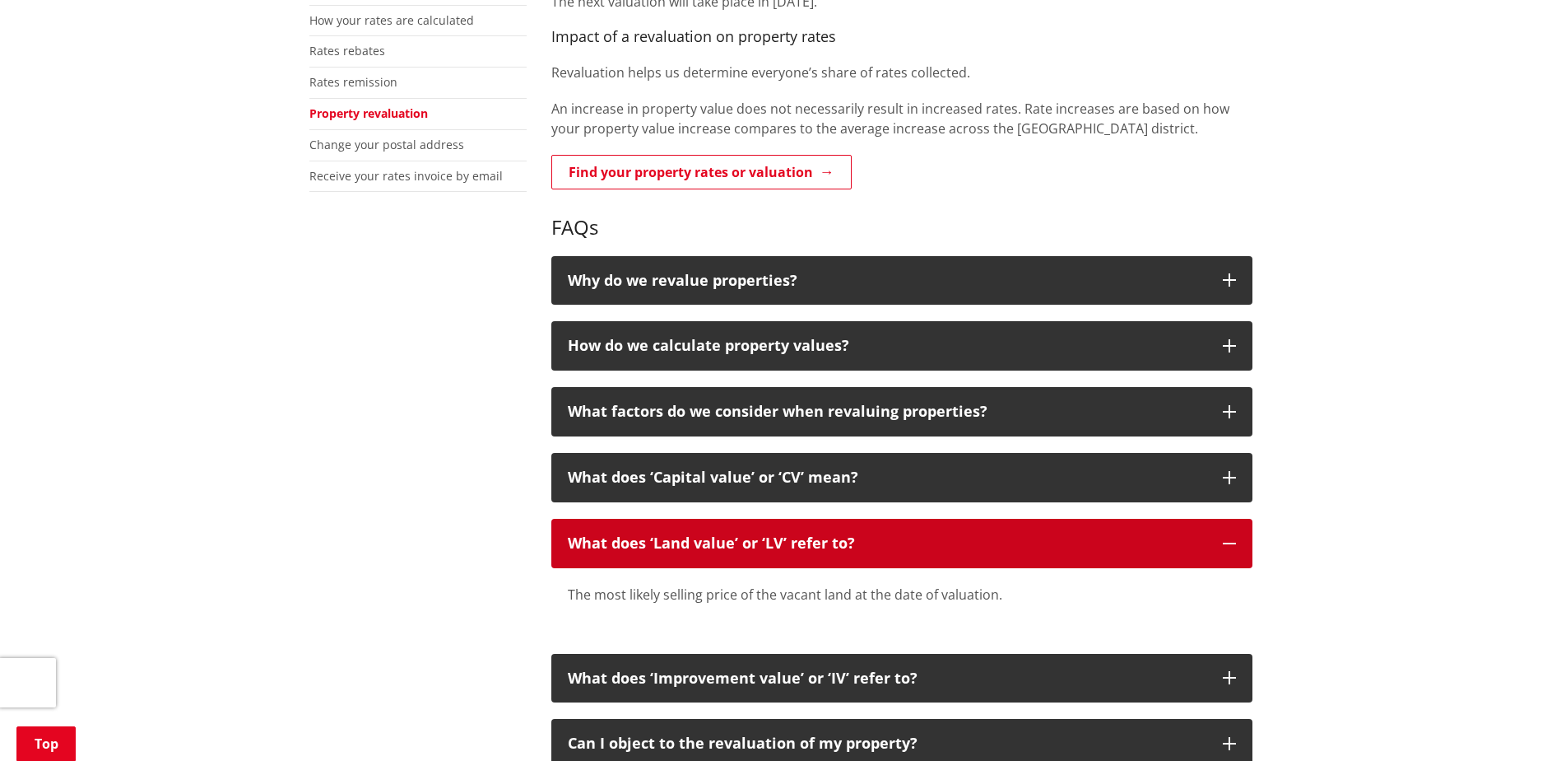
click at [1024, 528] on button "What does ‘Land value’ or ‘LV’ refer to?" at bounding box center [901, 543] width 701 height 49
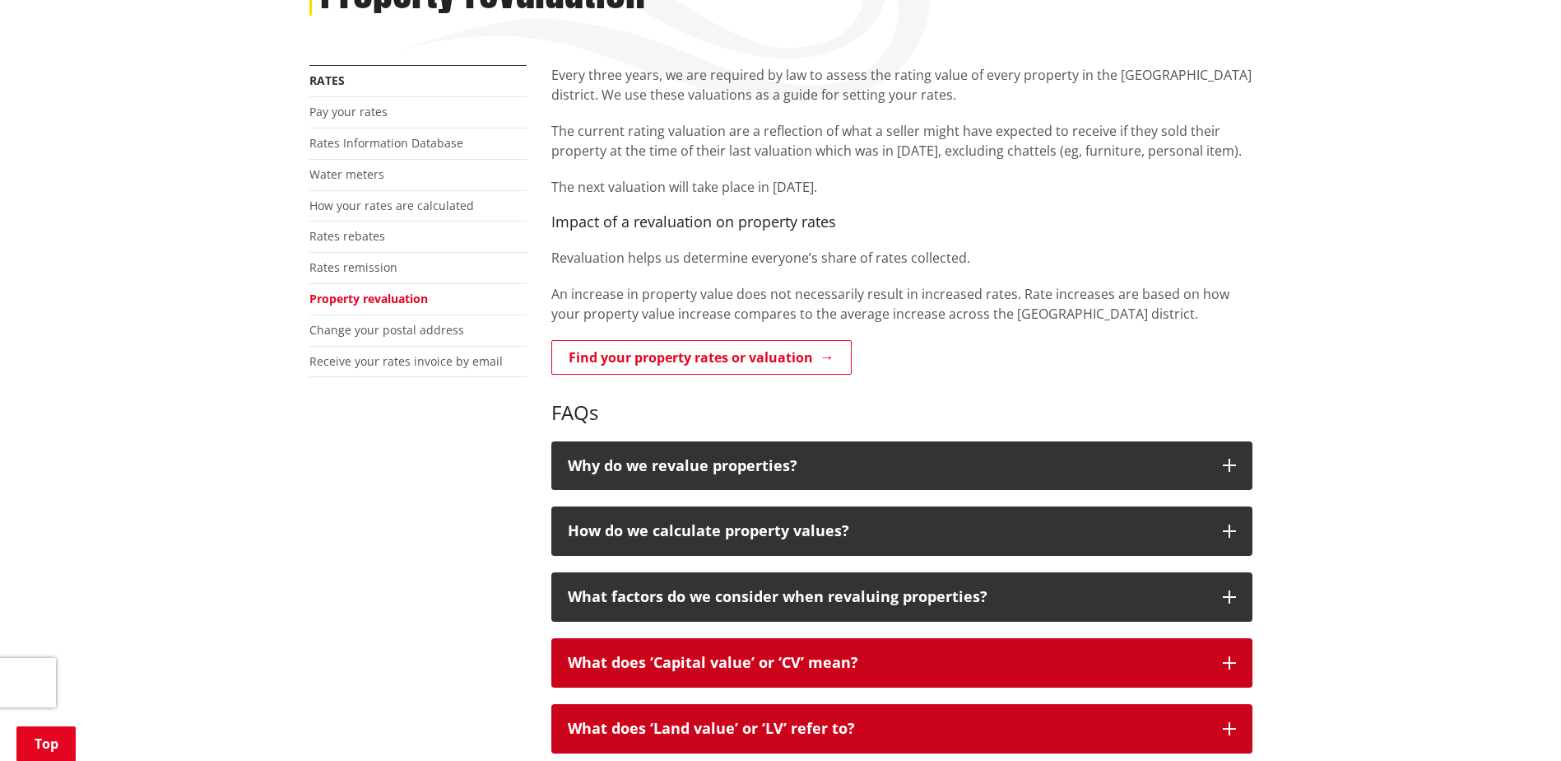
scroll to position [247, 0]
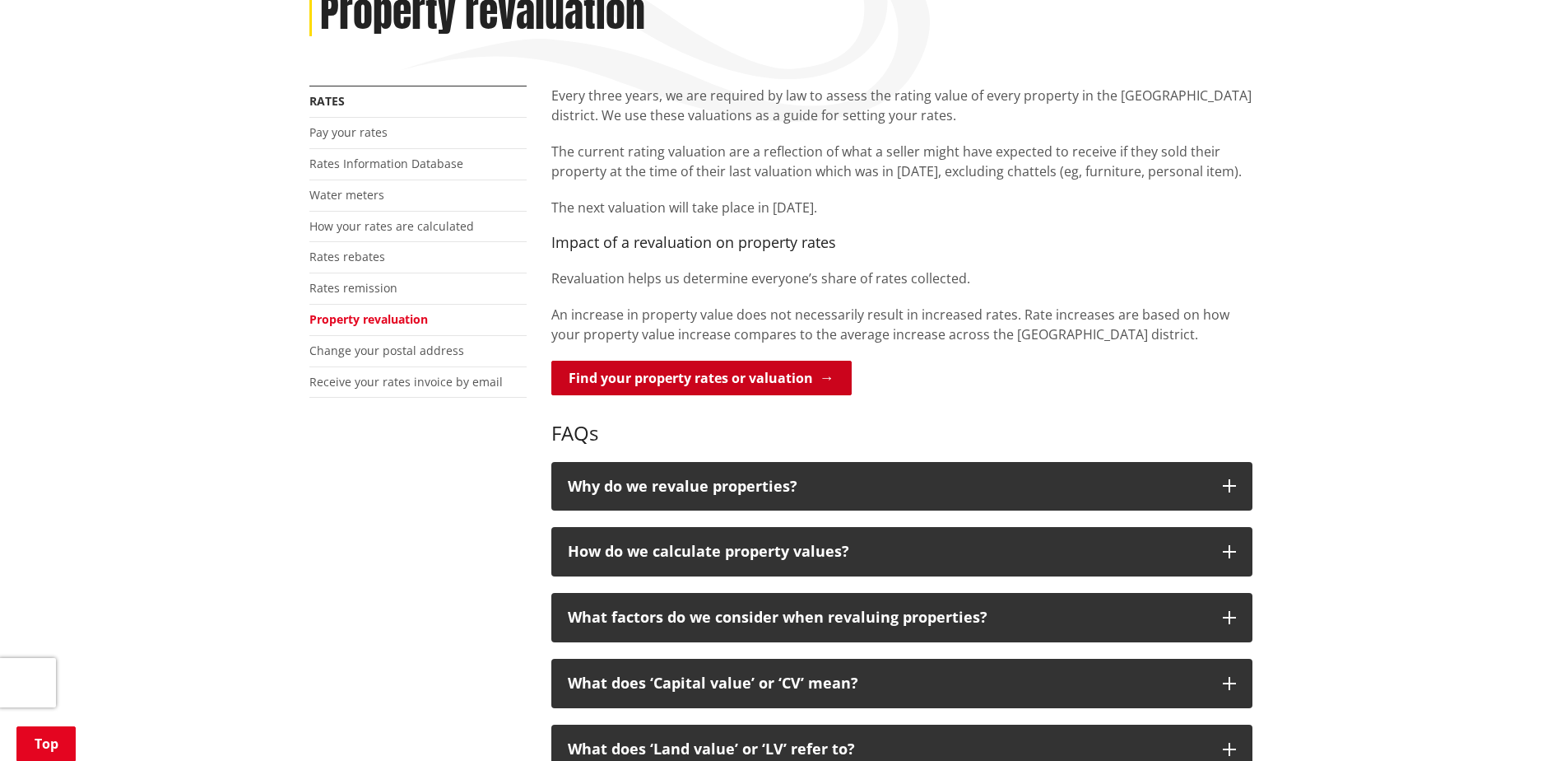
drag, startPoint x: 762, startPoint y: 373, endPoint x: 775, endPoint y: 365, distance: 15.1
click at [762, 373] on link "Find your property rates or valuation" at bounding box center [701, 378] width 300 height 35
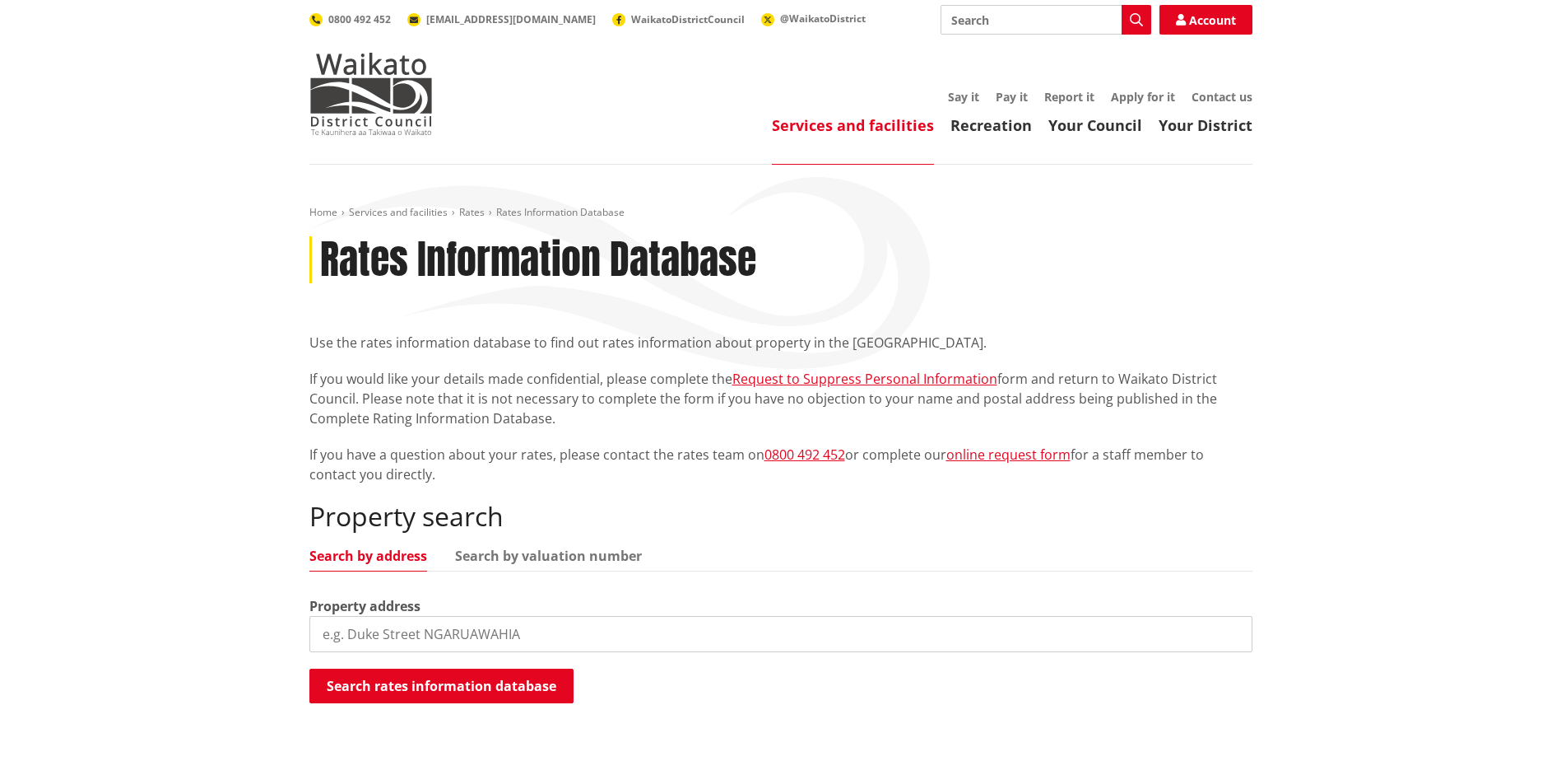
scroll to position [41, 0]
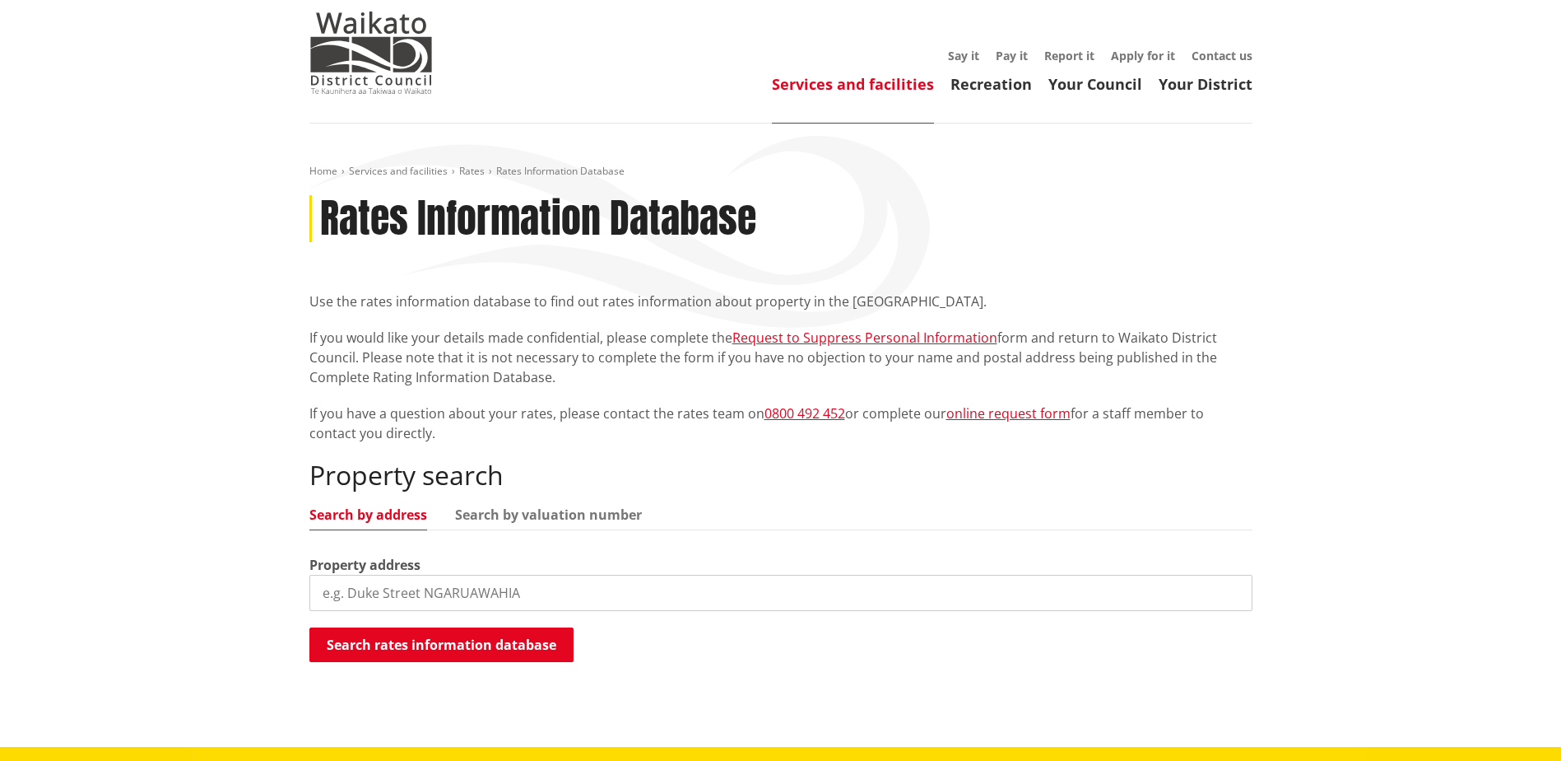
click at [525, 532] on div "Property search Search by address Search by valuation number Property address S…" at bounding box center [780, 561] width 943 height 204
click at [552, 504] on div "Property search Search by address Search by valuation number Property address S…" at bounding box center [780, 561] width 943 height 204
click at [554, 515] on link "Search by valuation number" at bounding box center [548, 514] width 187 height 13
click at [519, 601] on input "search" at bounding box center [780, 593] width 943 height 36
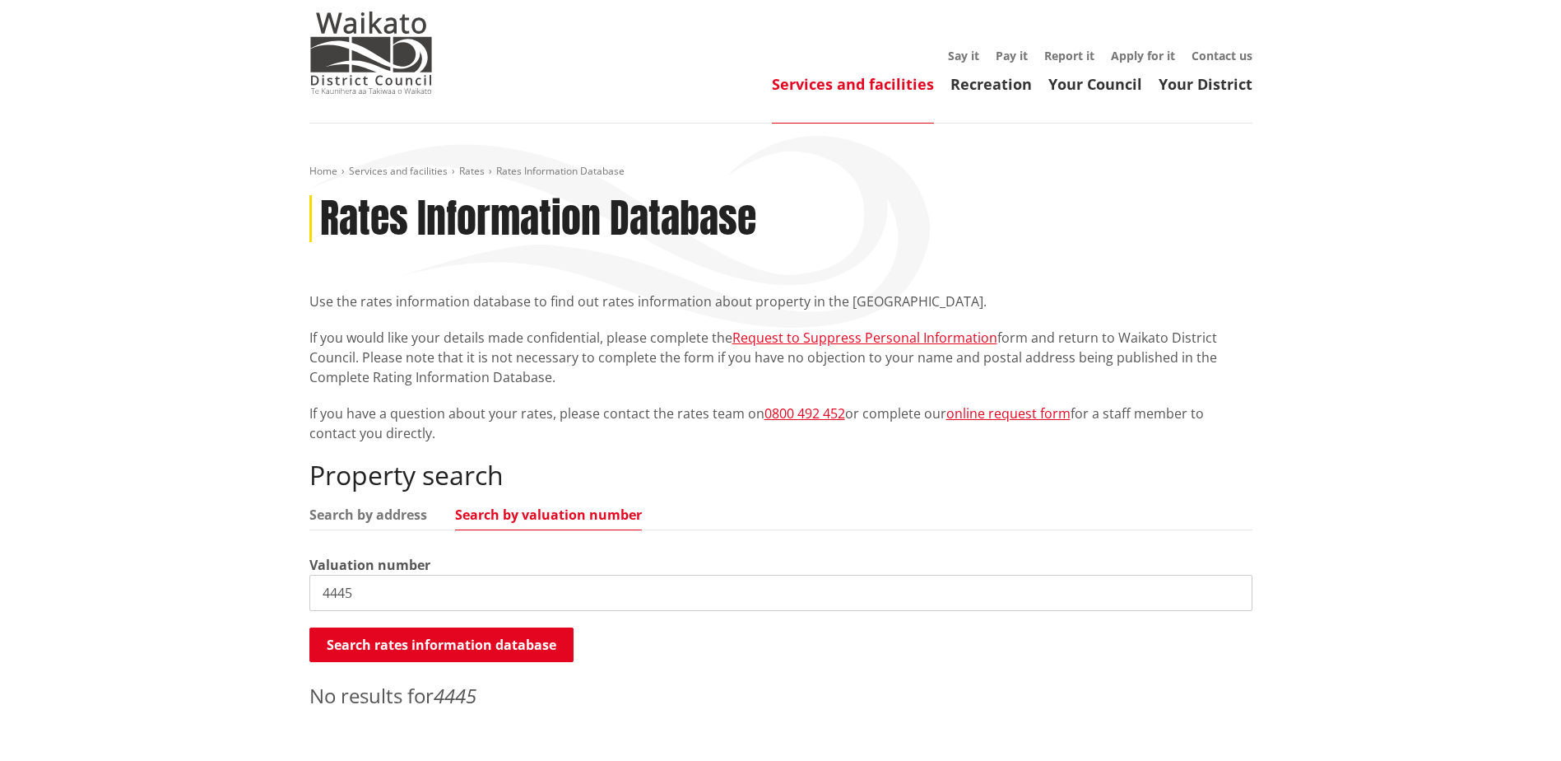
scroll to position [21, 0]
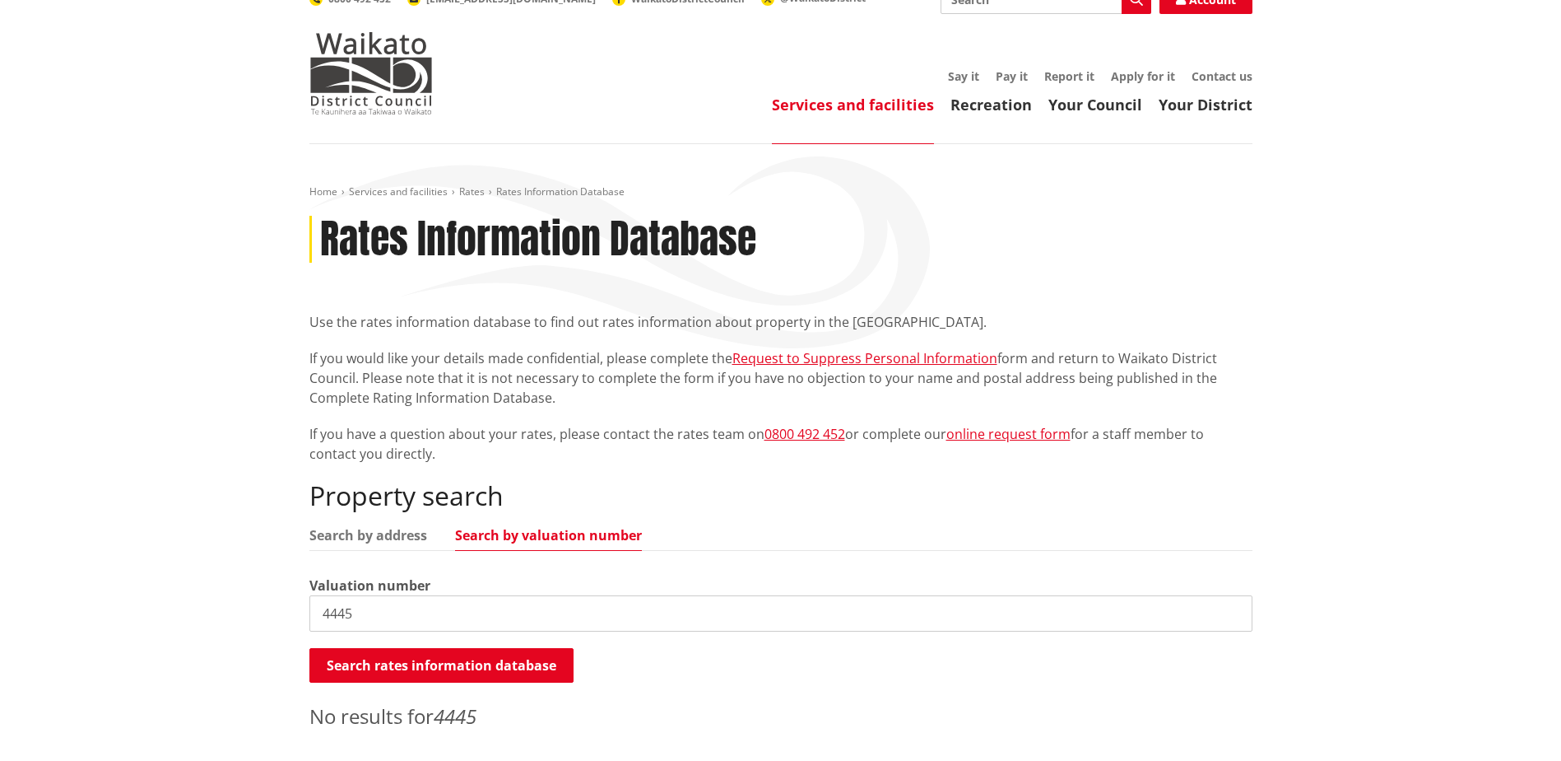
click at [495, 603] on input "4445" at bounding box center [780, 613] width 943 height 36
type input "4"
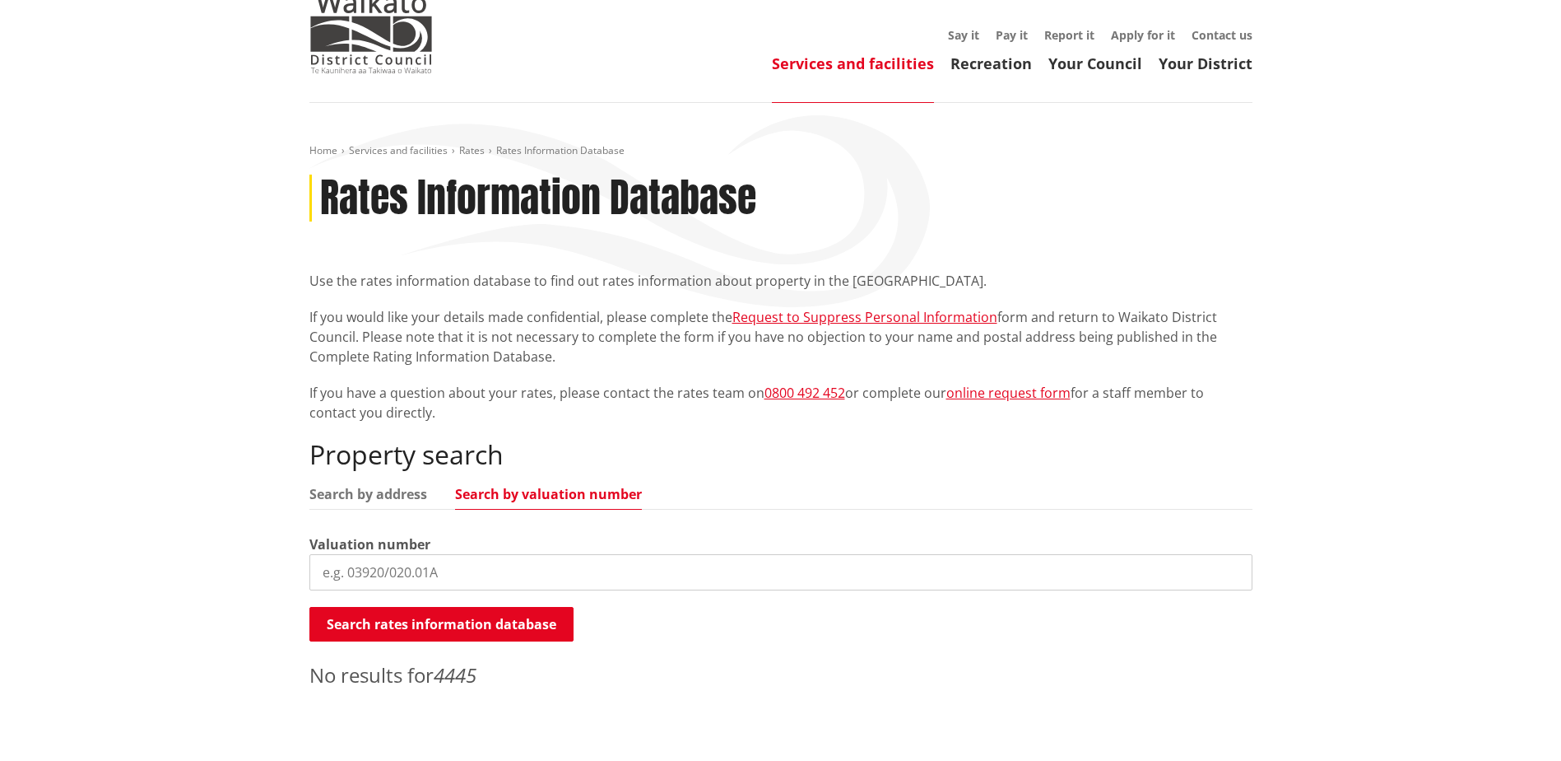
scroll to position [82, 0]
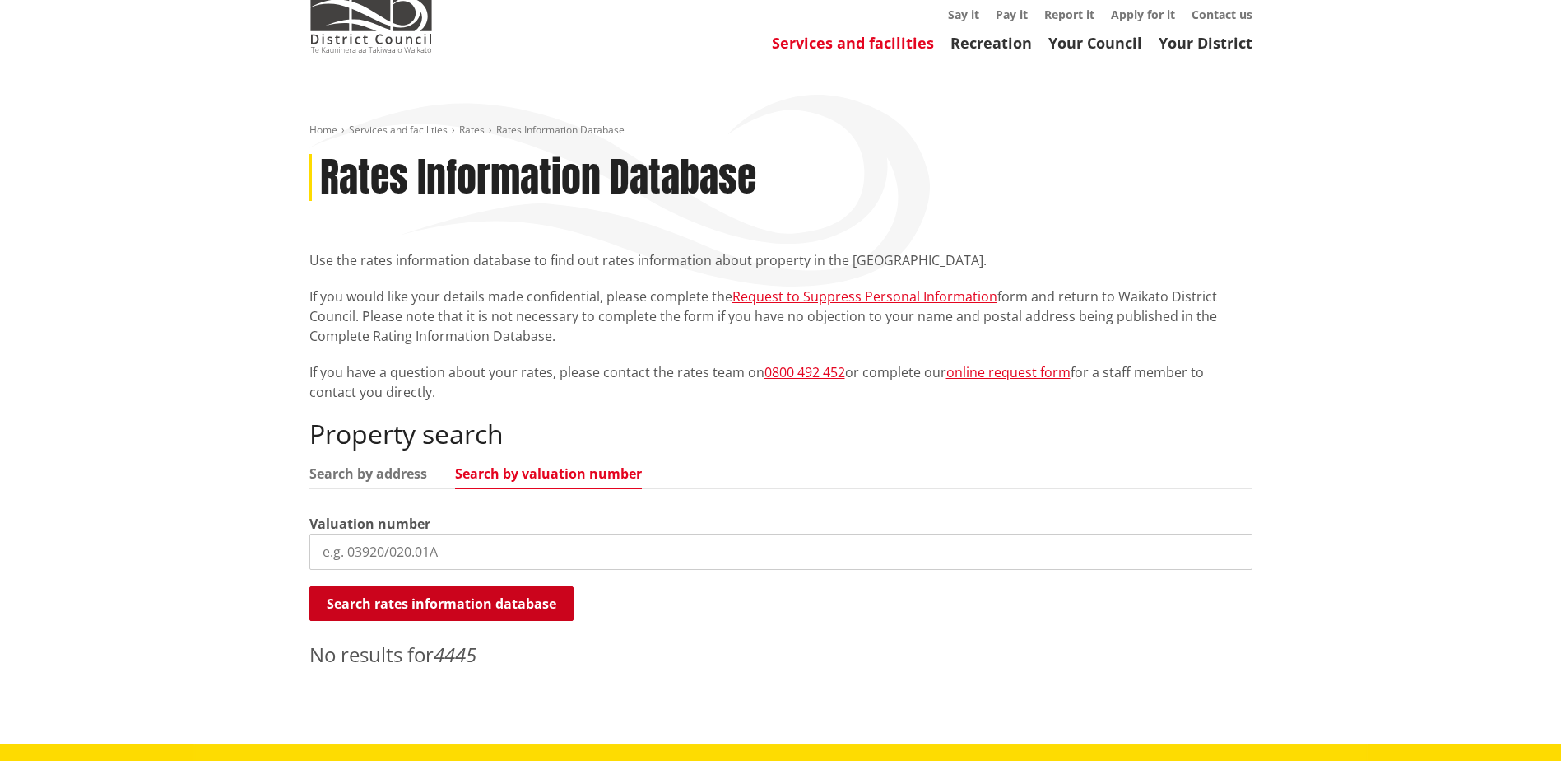
click at [466, 603] on button "Search rates information database" at bounding box center [441, 603] width 264 height 35
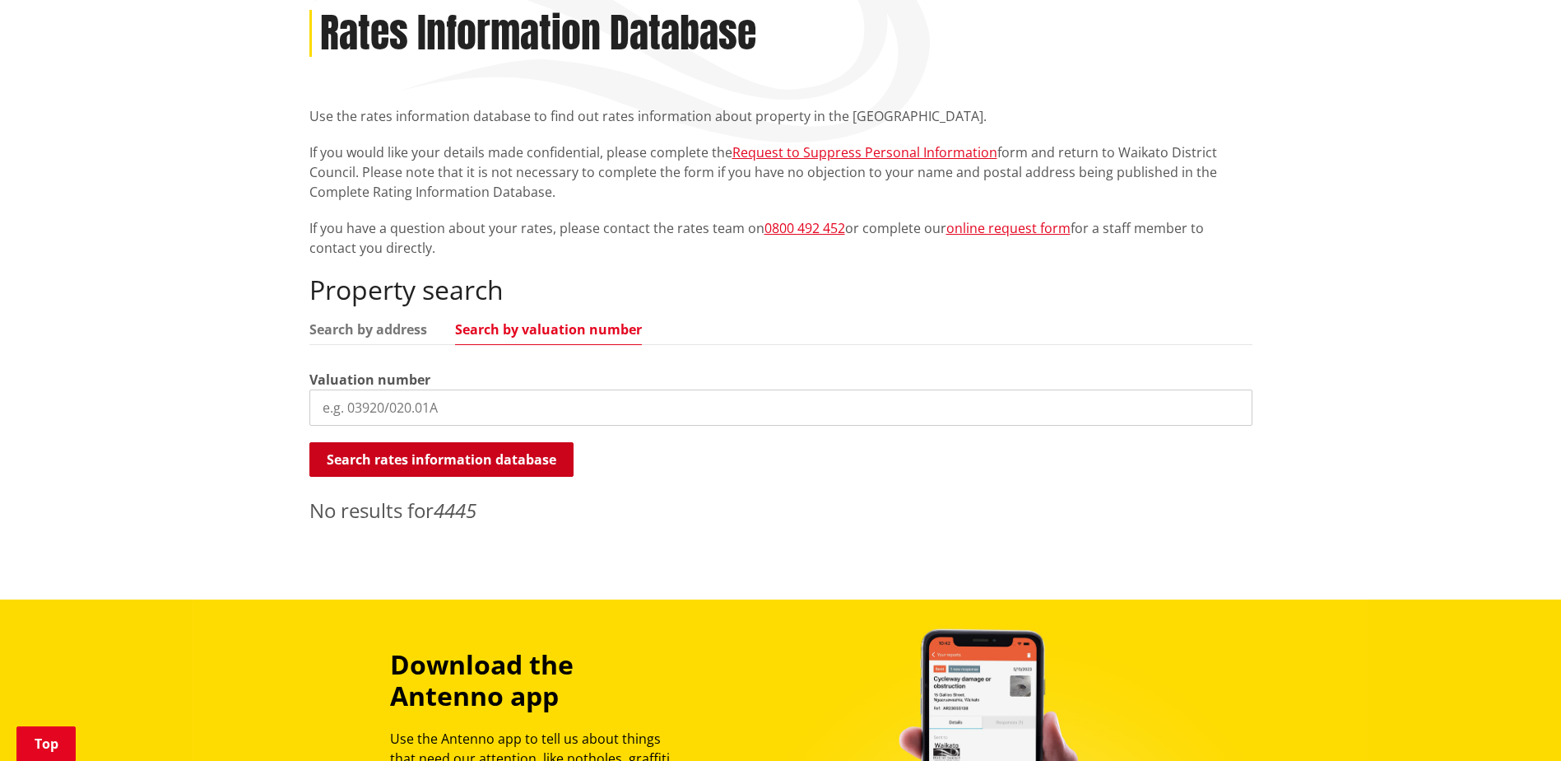
scroll to position [288, 0]
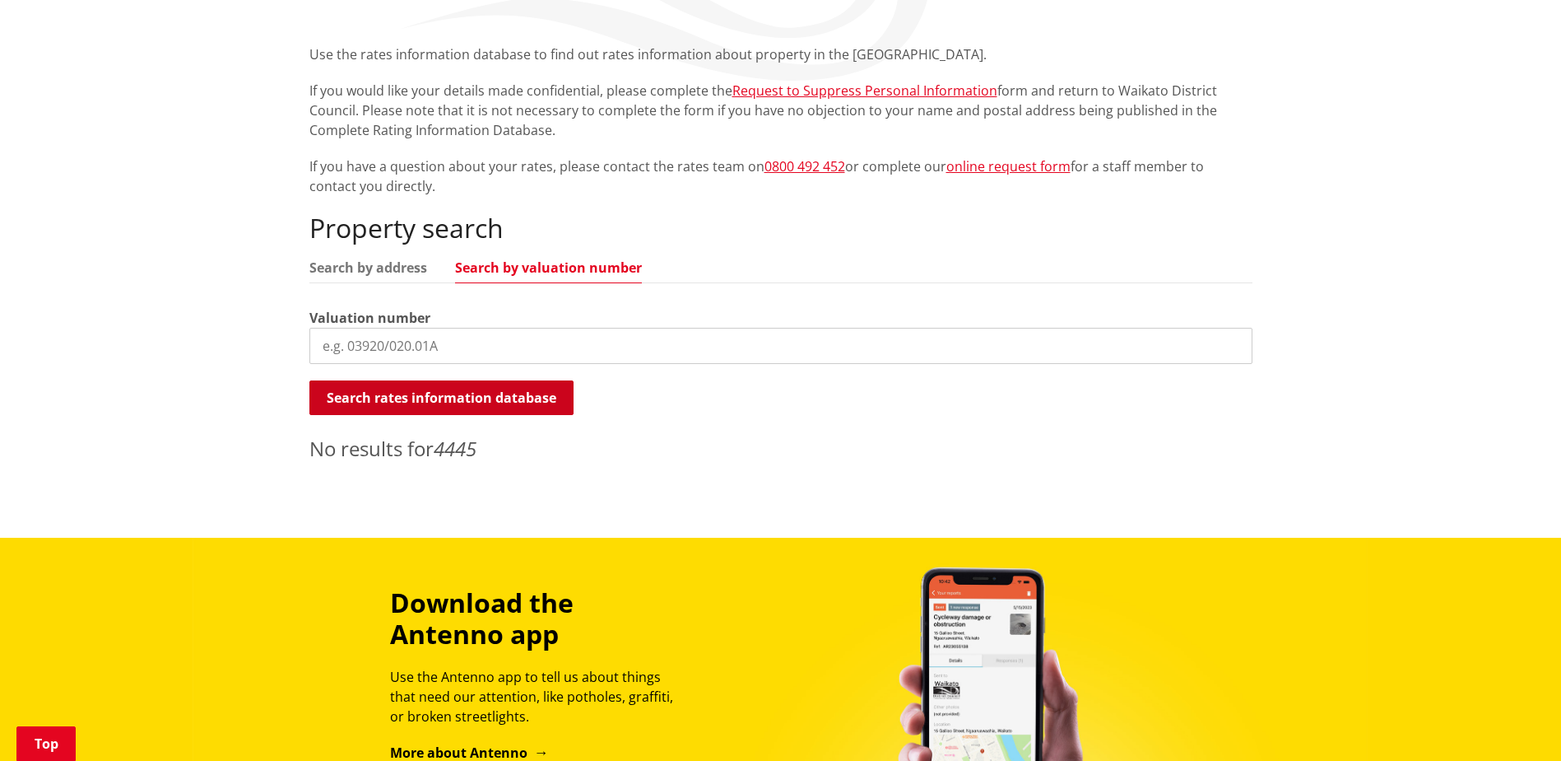
click at [492, 398] on button "Search rates information database" at bounding box center [441, 397] width 264 height 35
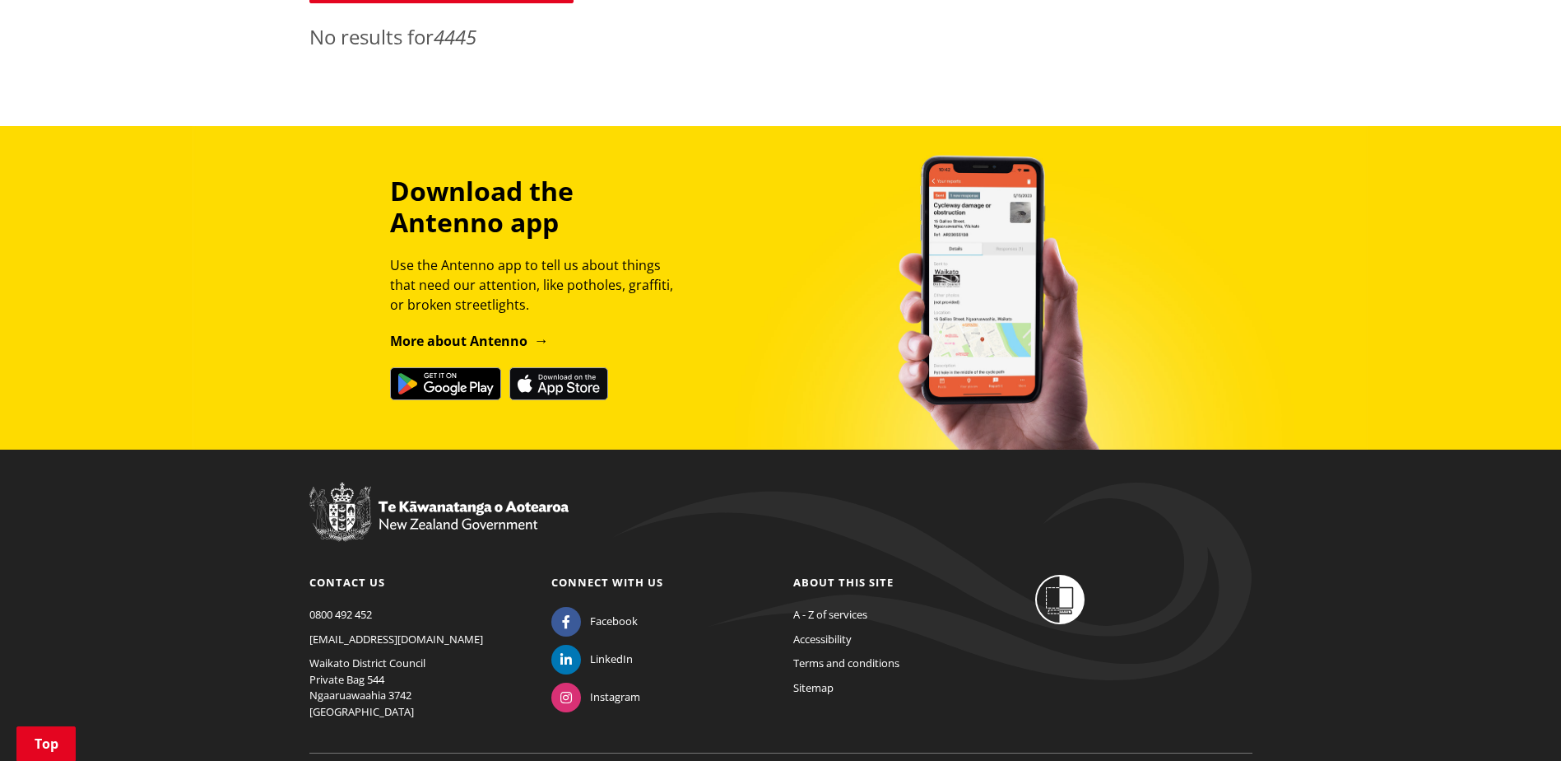
scroll to position [309, 0]
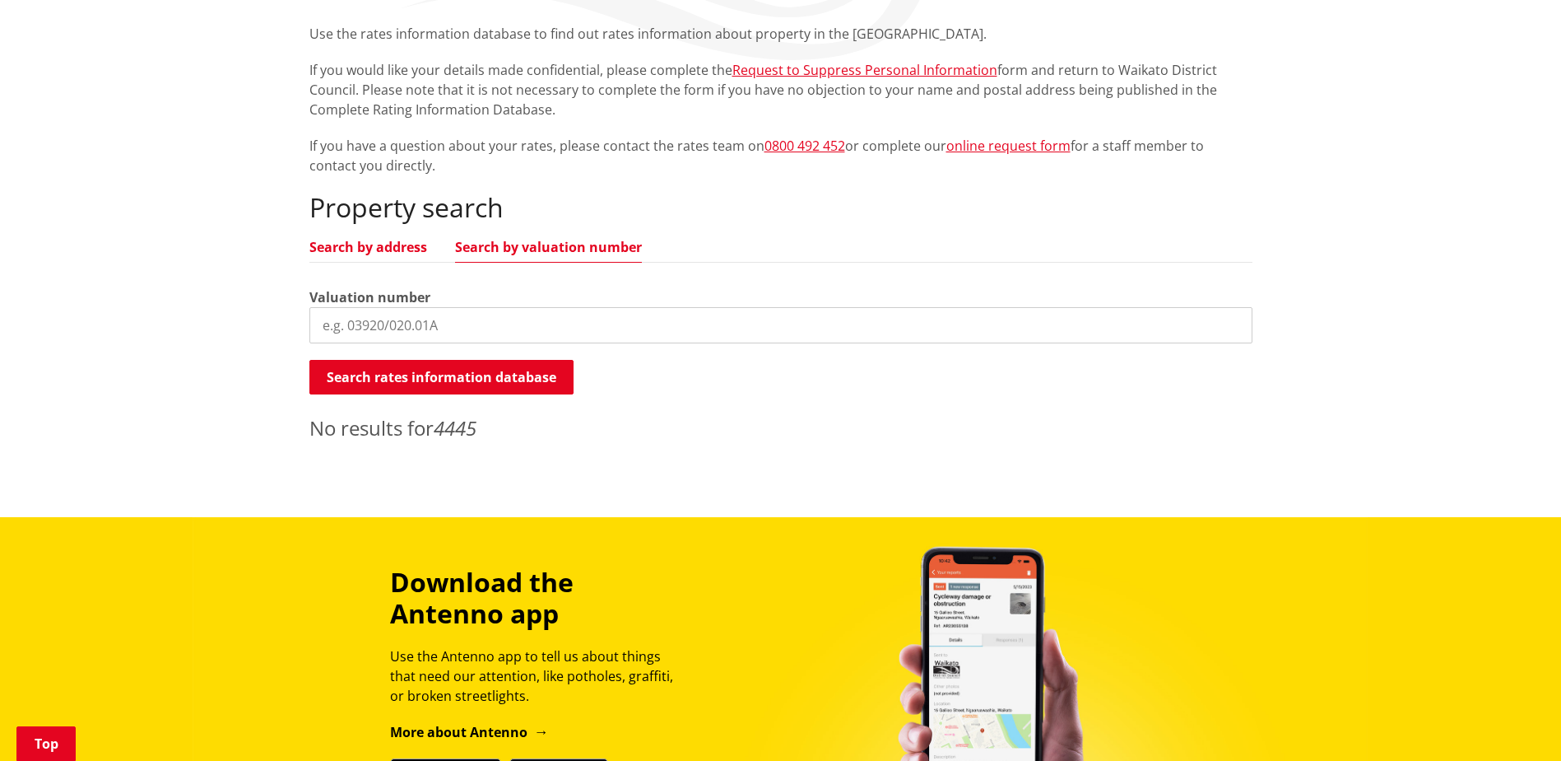
click at [398, 249] on link "Search by address" at bounding box center [368, 246] width 118 height 13
click at [404, 253] on link "Search by address" at bounding box center [368, 246] width 118 height 13
click at [507, 322] on input "search" at bounding box center [780, 325] width 943 height 36
click at [530, 324] on input "search" at bounding box center [780, 325] width 943 height 36
click at [386, 330] on input "search" at bounding box center [780, 325] width 943 height 36
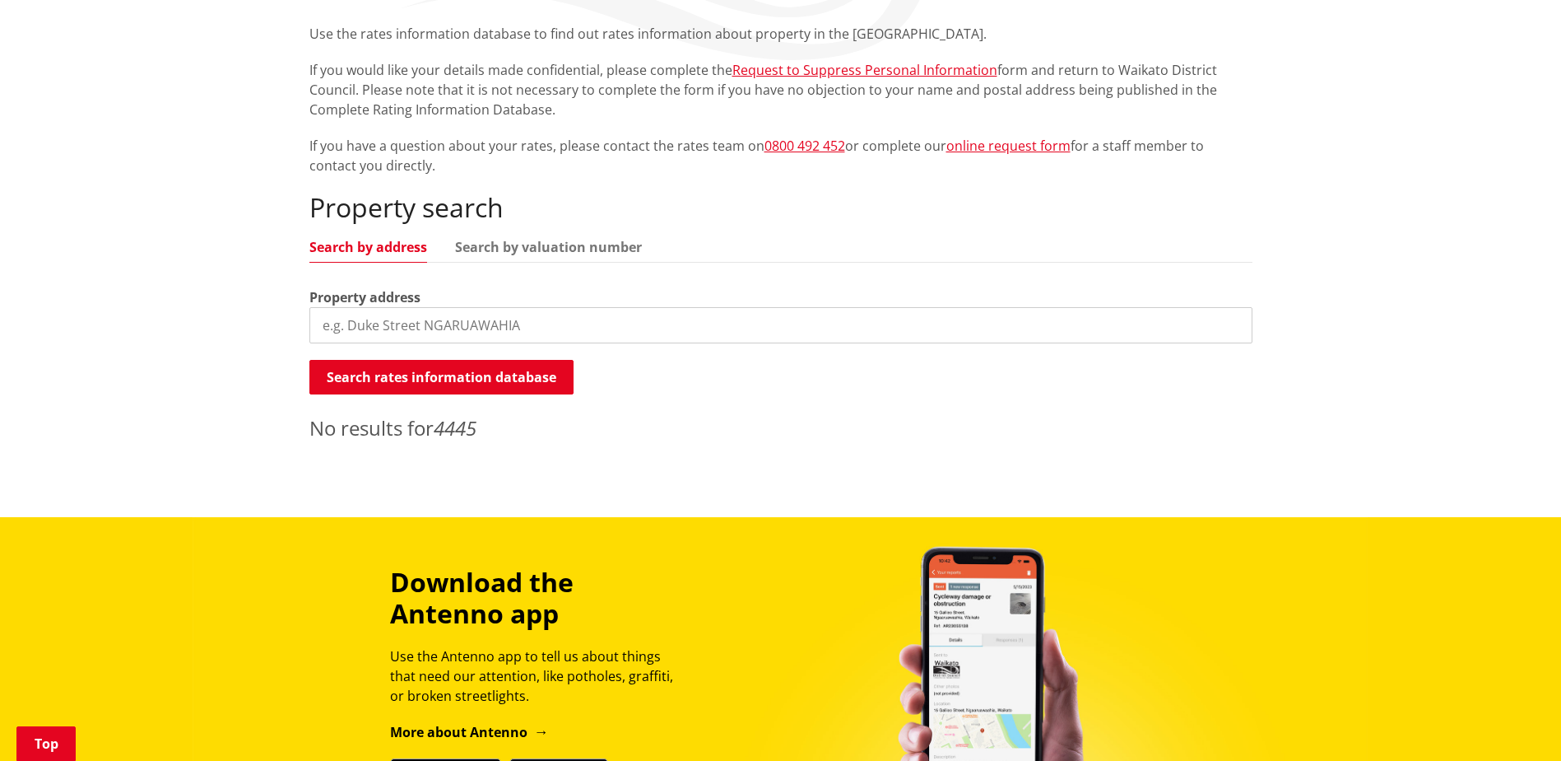
paste input "456 Seaforth Road"
drag, startPoint x: 347, startPoint y: 323, endPoint x: 247, endPoint y: 330, distance: 99.9
click at [254, 331] on div "Home Services and facilities Rates Rates Information Database Rates Information…" at bounding box center [780, 186] width 1561 height 661
drag, startPoint x: 479, startPoint y: 324, endPoint x: 288, endPoint y: 309, distance: 191.5
click at [287, 309] on div "Home Services and facilities Rates Rates Information Database Rates Information…" at bounding box center [780, 186] width 1561 height 661
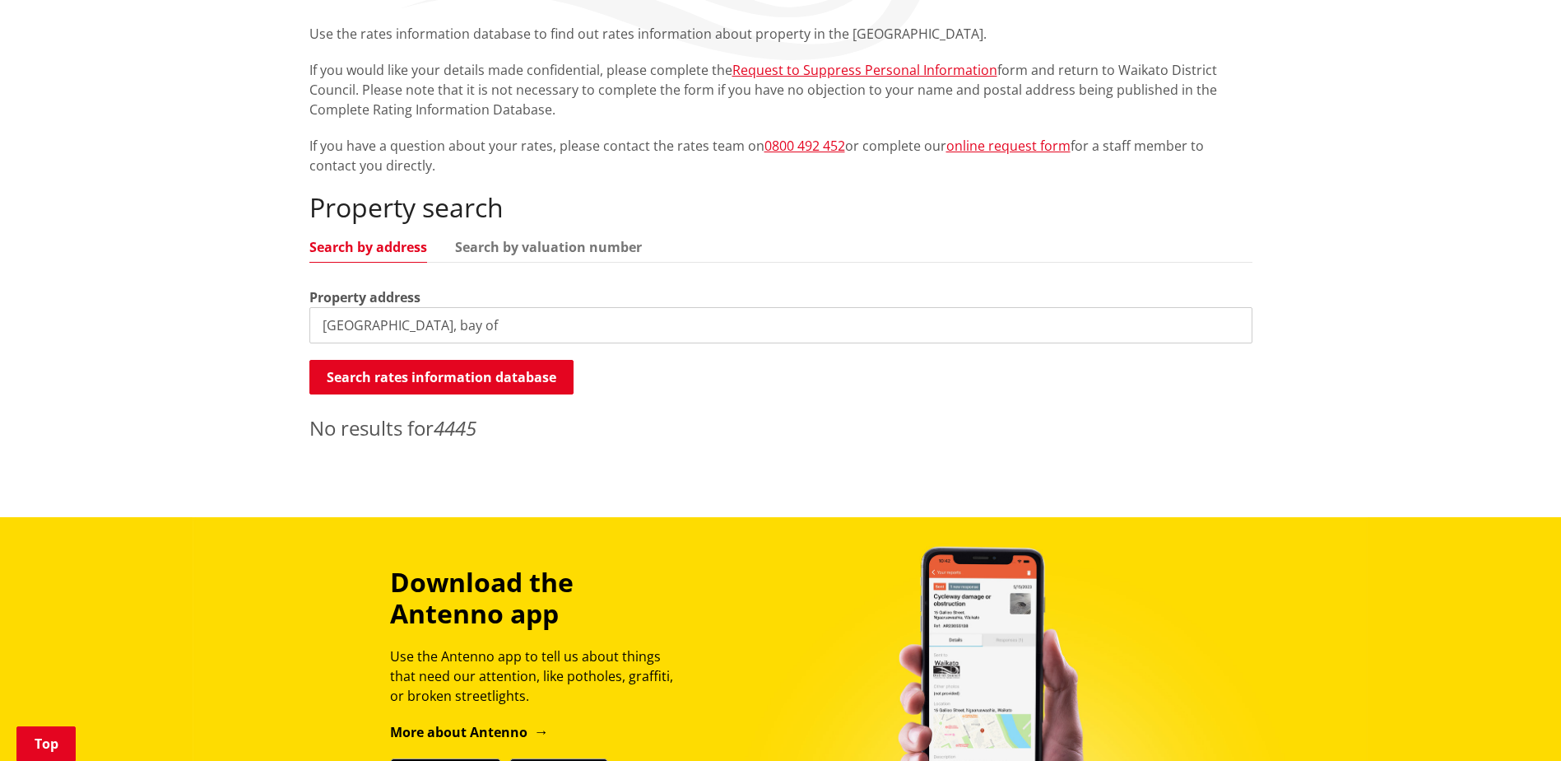
paste input "456 Seaforth Road, Bowentown 3177"
click at [478, 377] on button "Search rates information database" at bounding box center [441, 377] width 264 height 35
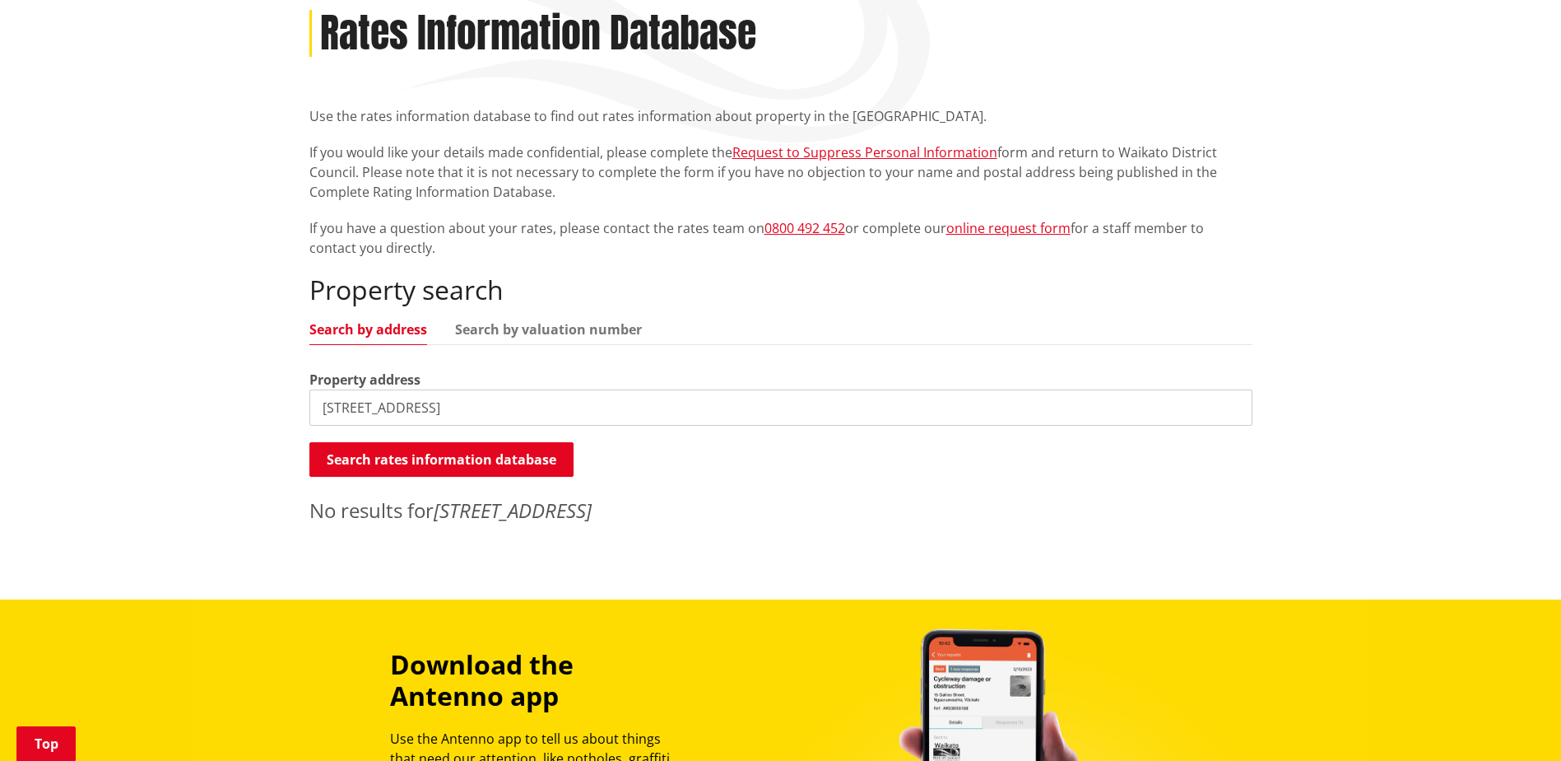
scroll to position [206, 0]
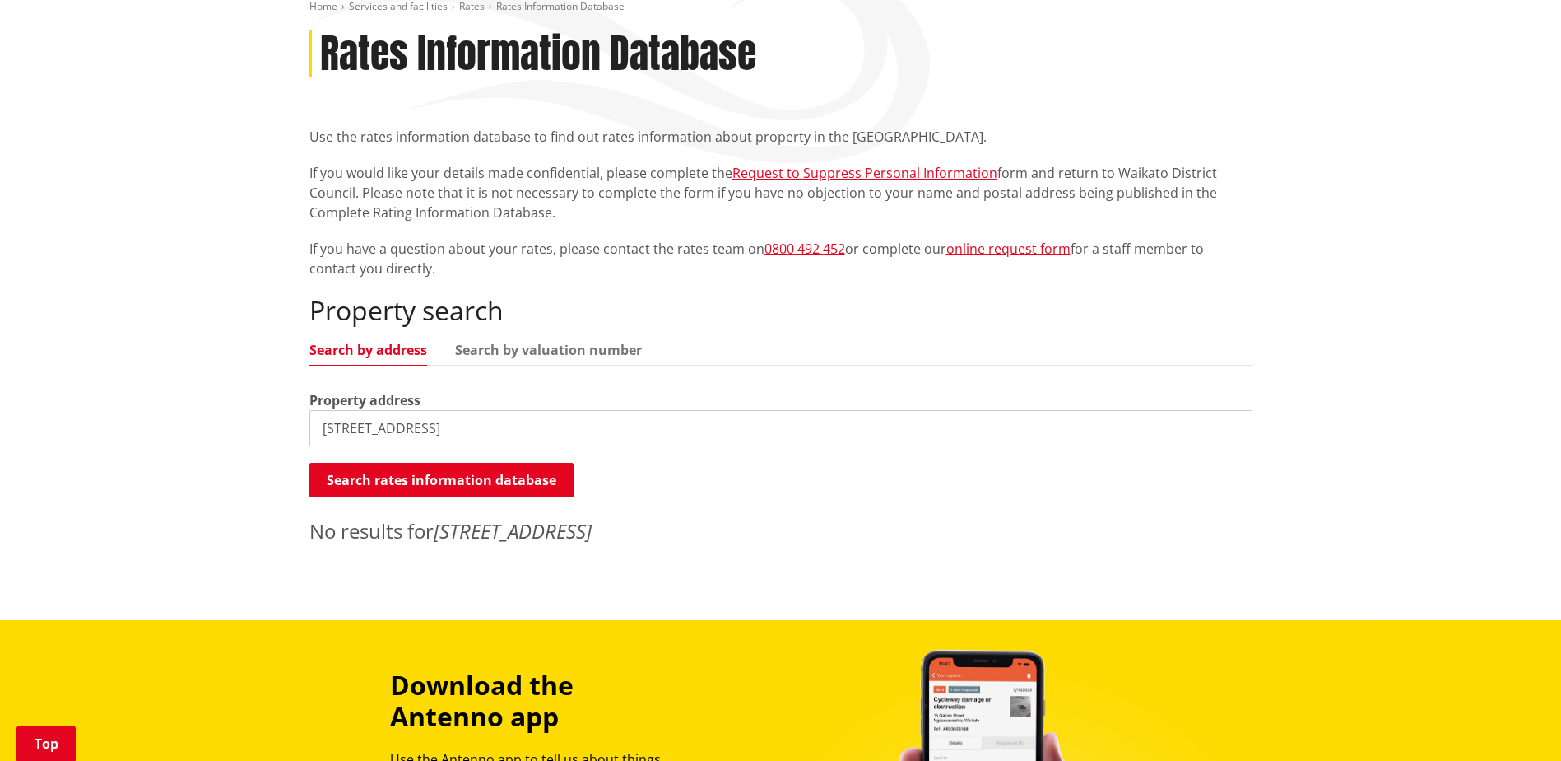
drag, startPoint x: 351, startPoint y: 412, endPoint x: 235, endPoint y: 405, distance: 115.5
click at [235, 405] on div "Home Services and facilities Rates Rates Information Database Rates Information…" at bounding box center [780, 289] width 1561 height 661
click at [542, 489] on button "Search rates information database" at bounding box center [441, 480] width 264 height 35
click at [587, 430] on input "Seaforth Road, Bowentown 3177" at bounding box center [780, 428] width 943 height 36
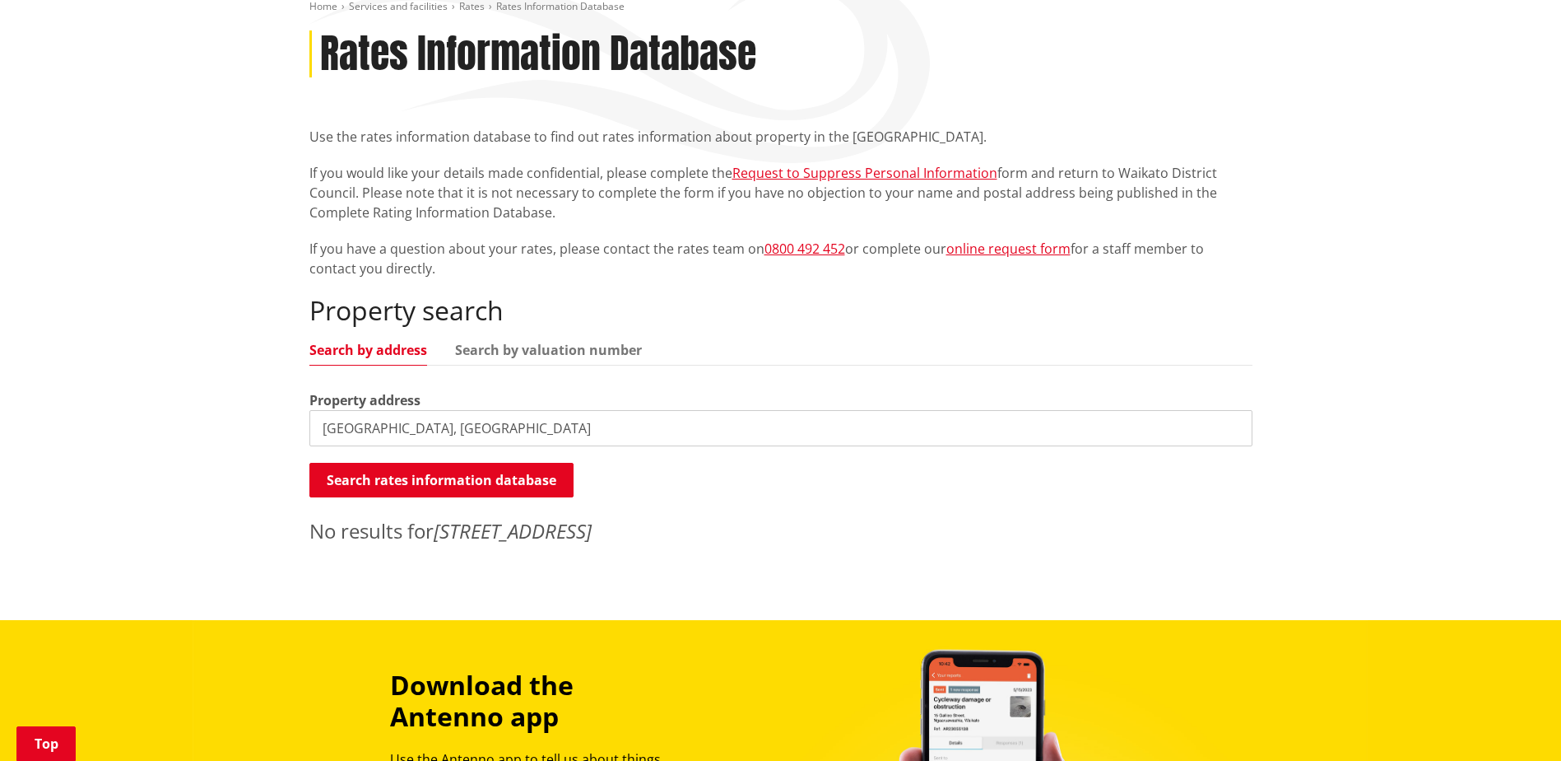
type input "Seaforth Road, Bowentown"
drag, startPoint x: 589, startPoint y: 430, endPoint x: 430, endPoint y: 483, distance: 167.4
click at [430, 483] on button "Search rates information database" at bounding box center [441, 480] width 264 height 35
drag, startPoint x: 499, startPoint y: 436, endPoint x: 110, endPoint y: 378, distance: 392.9
click at [81, 398] on div "Home Services and facilities Rates Rates Information Database Rates Information…" at bounding box center [780, 289] width 1561 height 661
